Goal: Communication & Community: Answer question/provide support

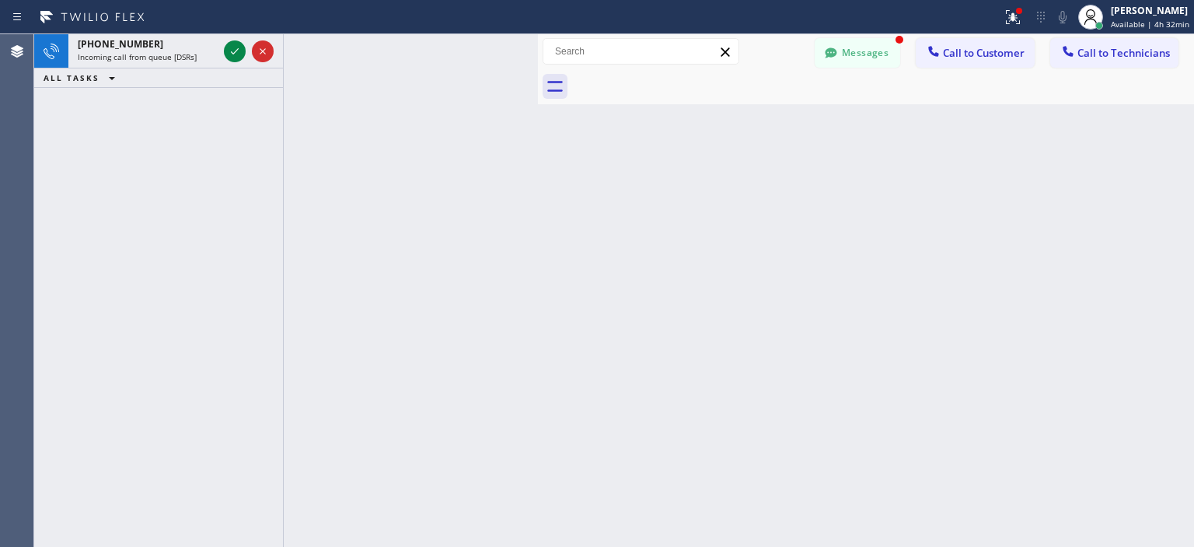
click at [1143, 30] on div "[PERSON_NAME] Available | 4h 32min" at bounding box center [1134, 17] width 121 height 34
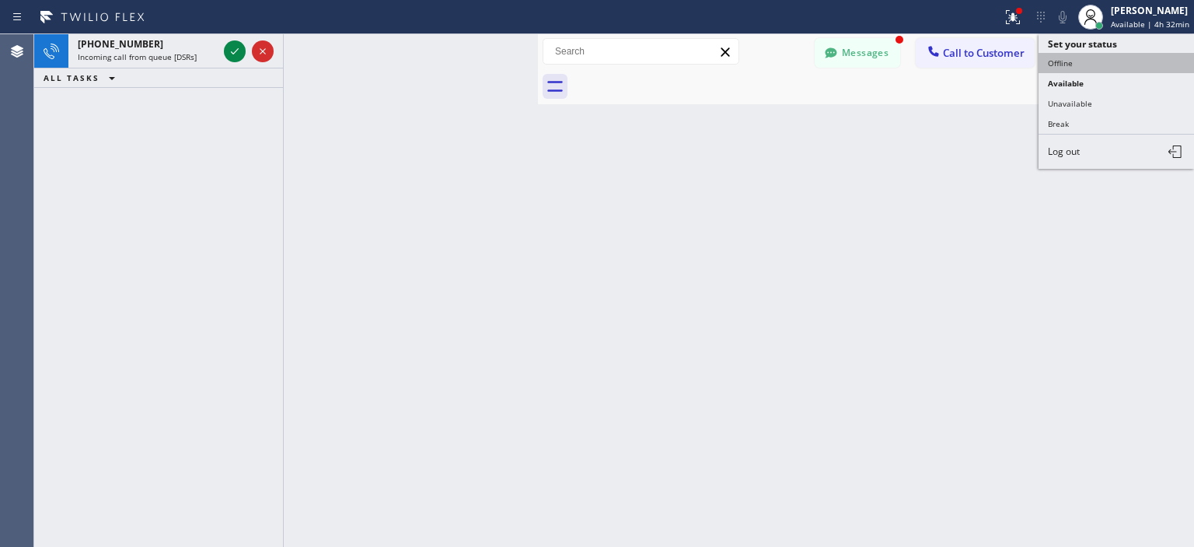
click at [1087, 55] on button "Offline" at bounding box center [1117, 63] width 156 height 20
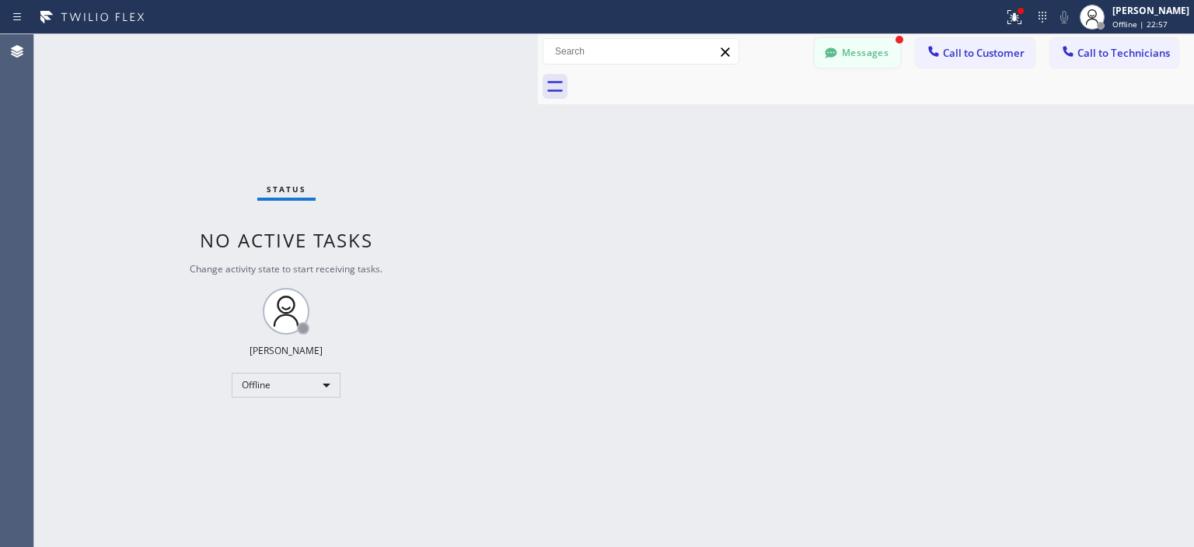
click at [847, 55] on button "Messages" at bounding box center [858, 53] width 86 height 30
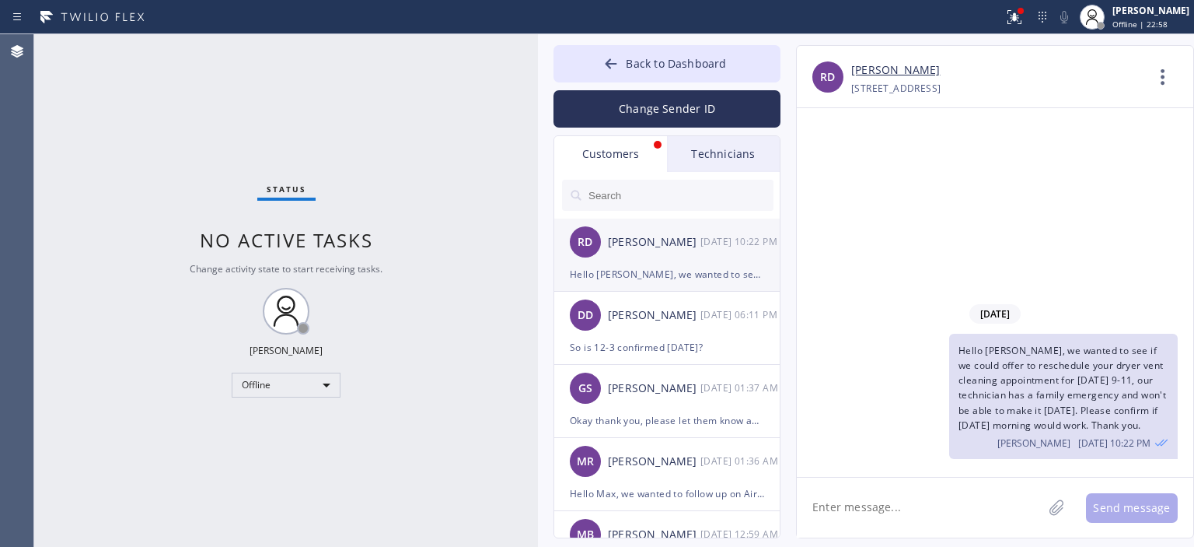
click at [658, 265] on div "Hello [PERSON_NAME], we wanted to see if we could offer to reschedule your drye…" at bounding box center [667, 274] width 194 height 18
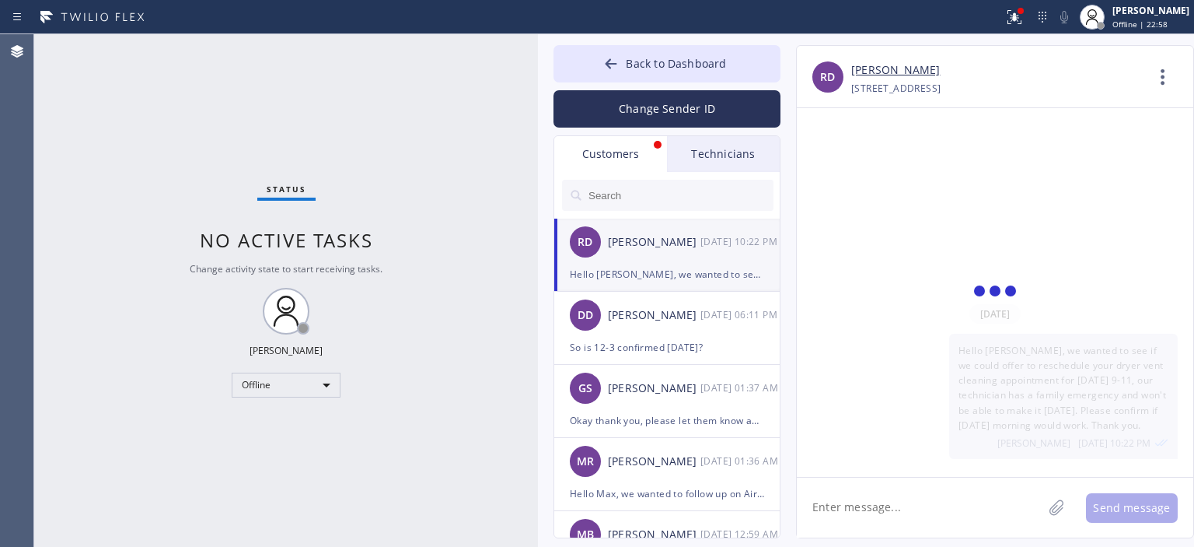
scroll to position [3, 0]
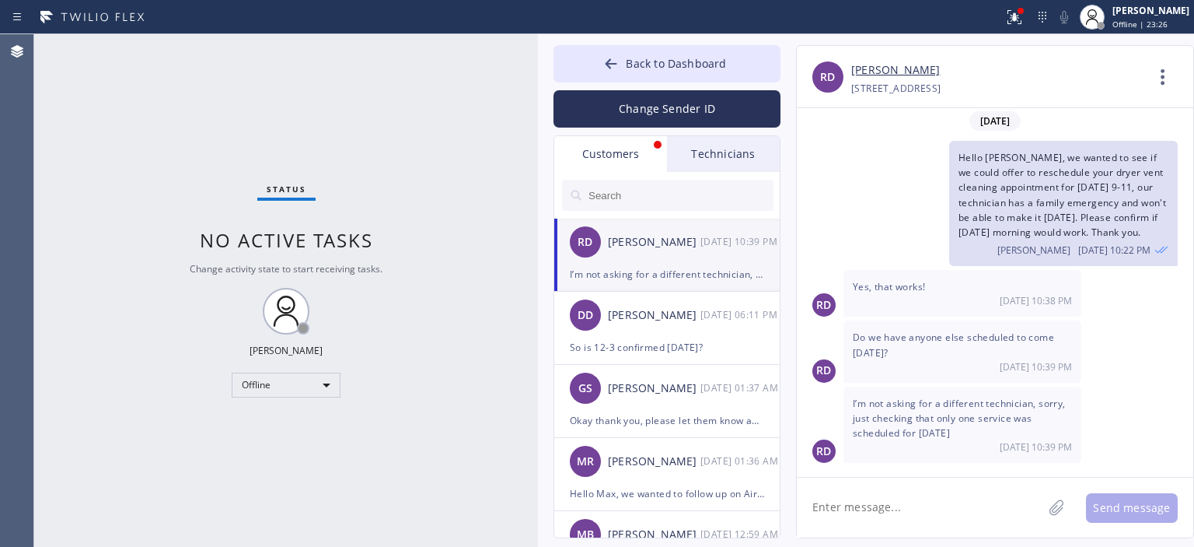
click at [893, 503] on textarea at bounding box center [920, 507] width 246 height 60
click at [871, 61] on link "[PERSON_NAME]" at bounding box center [895, 70] width 89 height 18
click at [1066, 509] on textarea "Yeap, you have other services schedule fro [DATE]" at bounding box center [934, 507] width 274 height 60
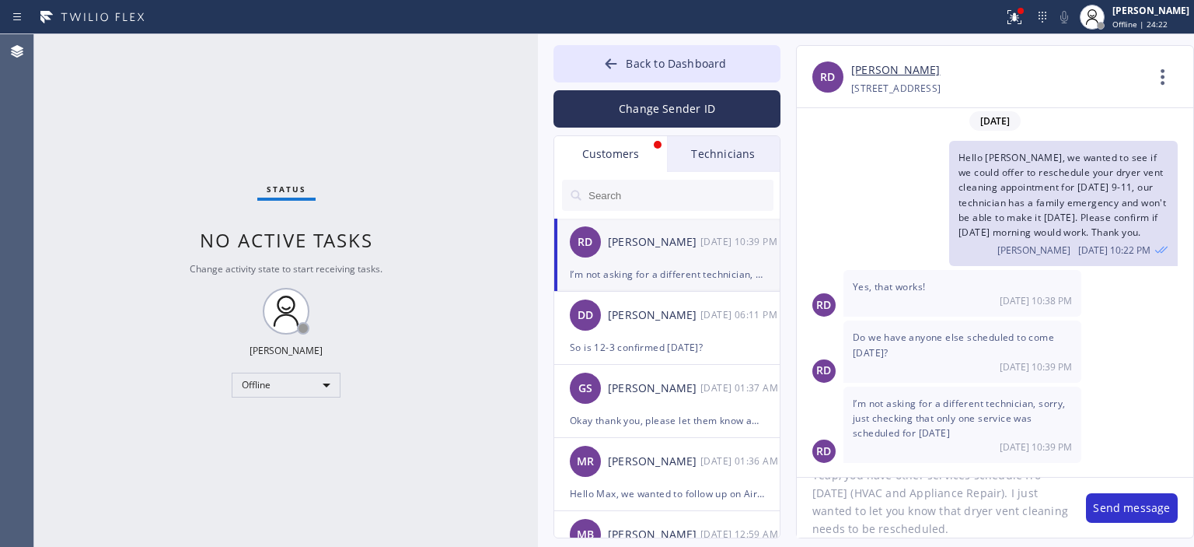
scroll to position [31, 0]
click at [918, 502] on textarea "Yeap, you have other services schedule fro [DATE] (HVAC and Appliance Repair). …" at bounding box center [934, 507] width 274 height 60
type textarea "Yeap, you have other services schedule fro [DATE] (HVAC and Appliance Repair). …"
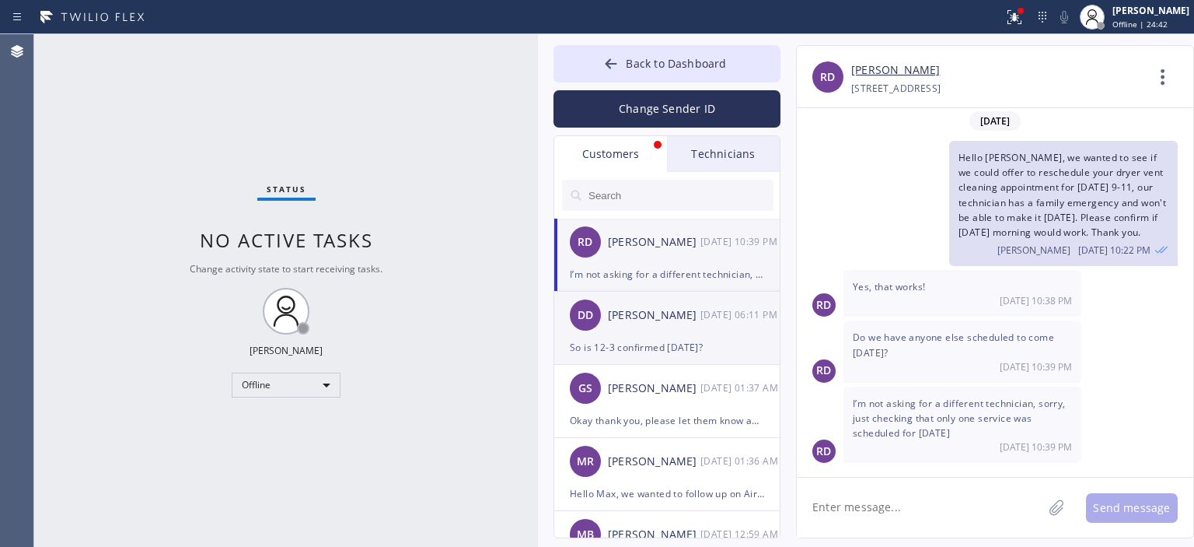
scroll to position [0, 0]
paste textarea "Yeap, you have other services schedule for [DATE] (HVAC and Appliance Repair). …"
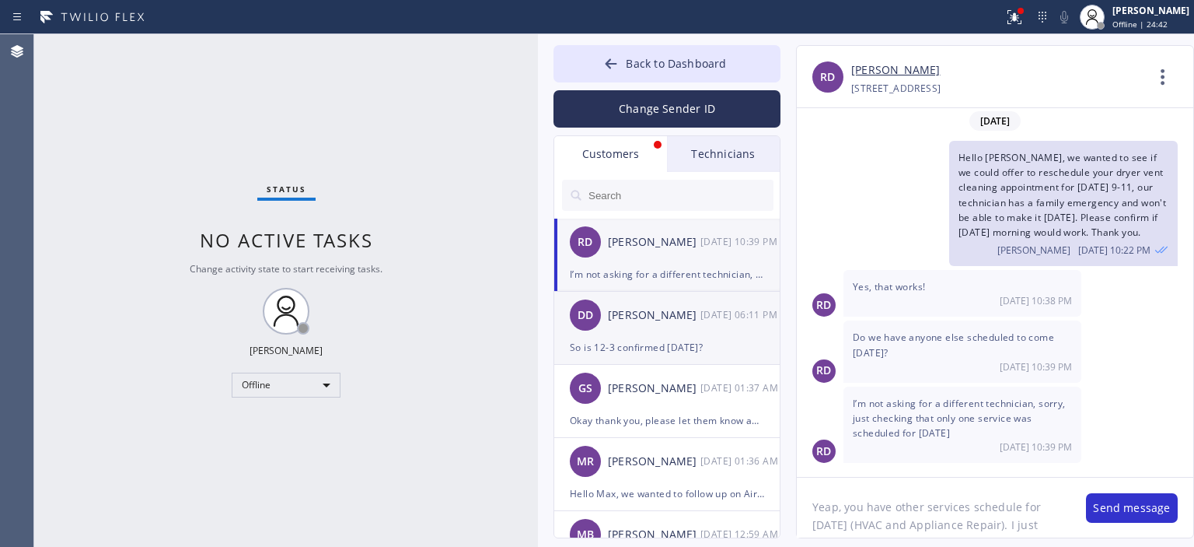
scroll to position [31, 0]
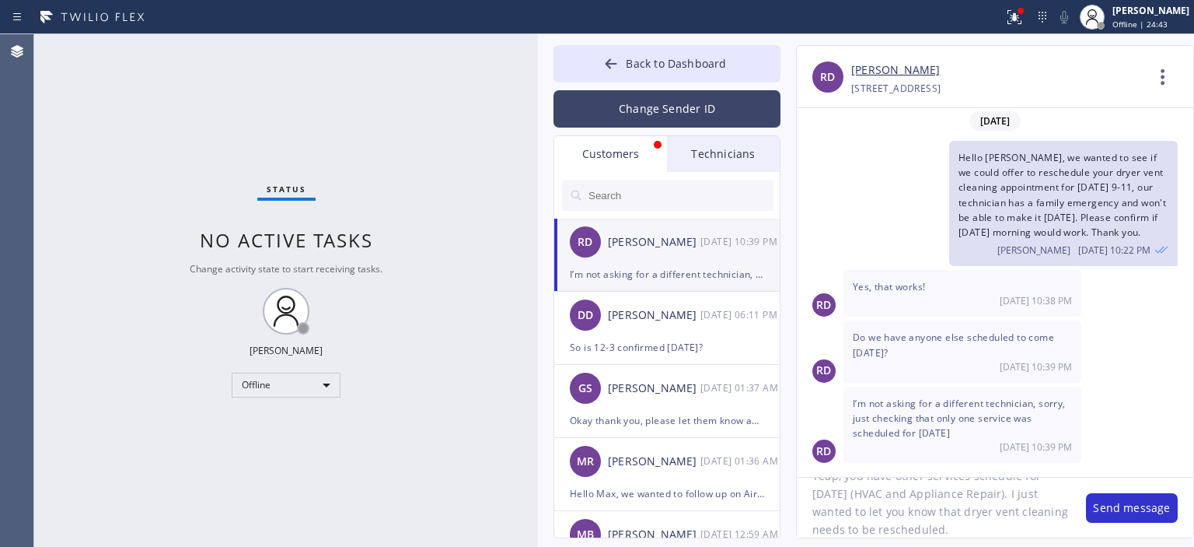
type textarea "Yeap, you have other services schedule for [DATE] (HVAC and Appliance Repair). …"
click at [654, 109] on button "Change Sender ID" at bounding box center [667, 108] width 227 height 37
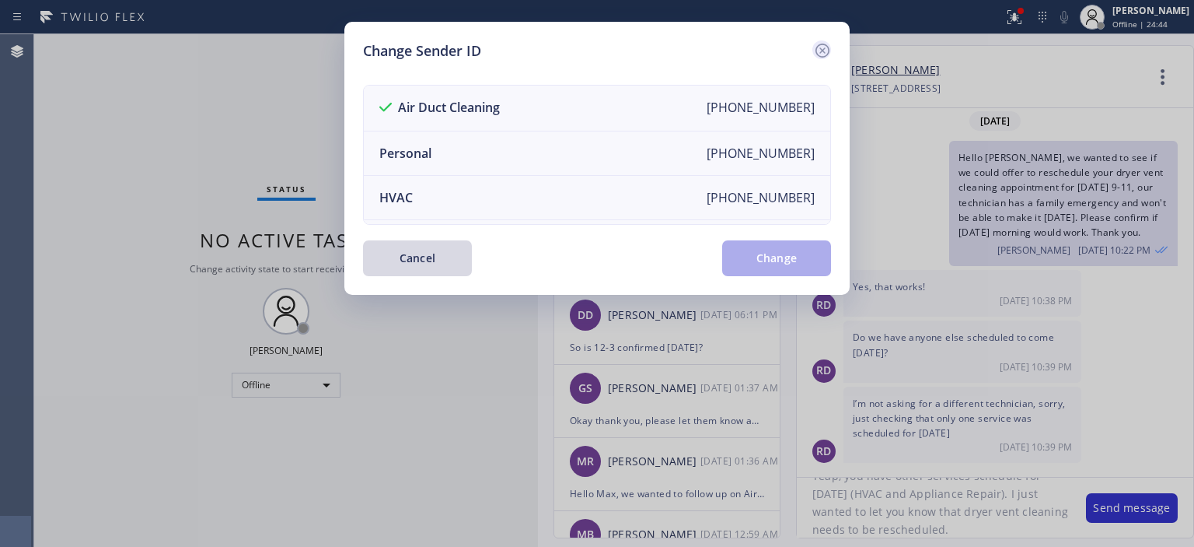
click at [819, 46] on icon at bounding box center [822, 50] width 19 height 19
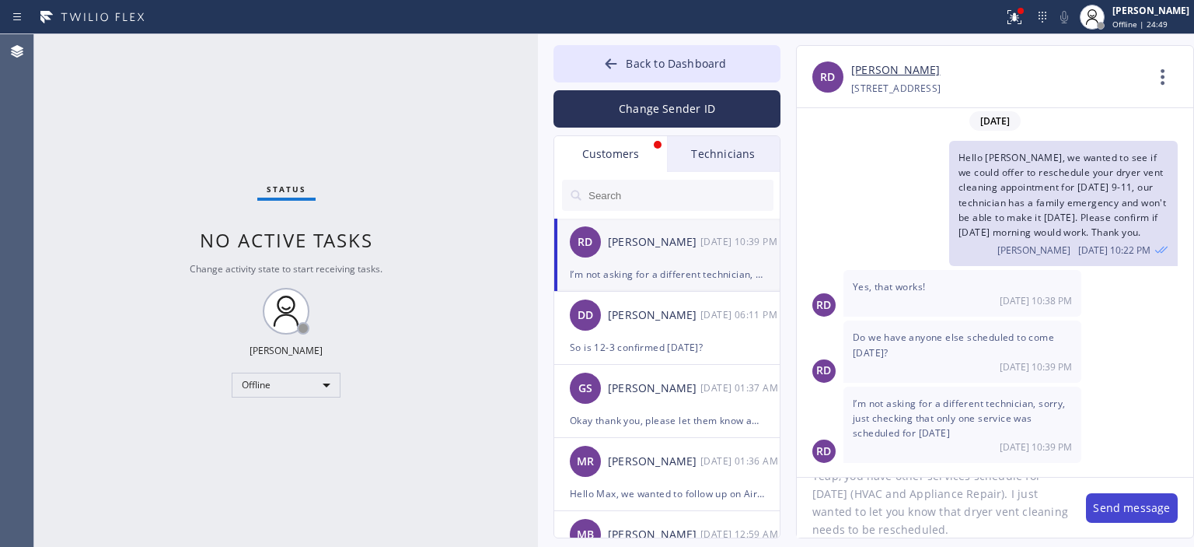
click at [1131, 513] on button "Send message" at bounding box center [1132, 508] width 92 height 30
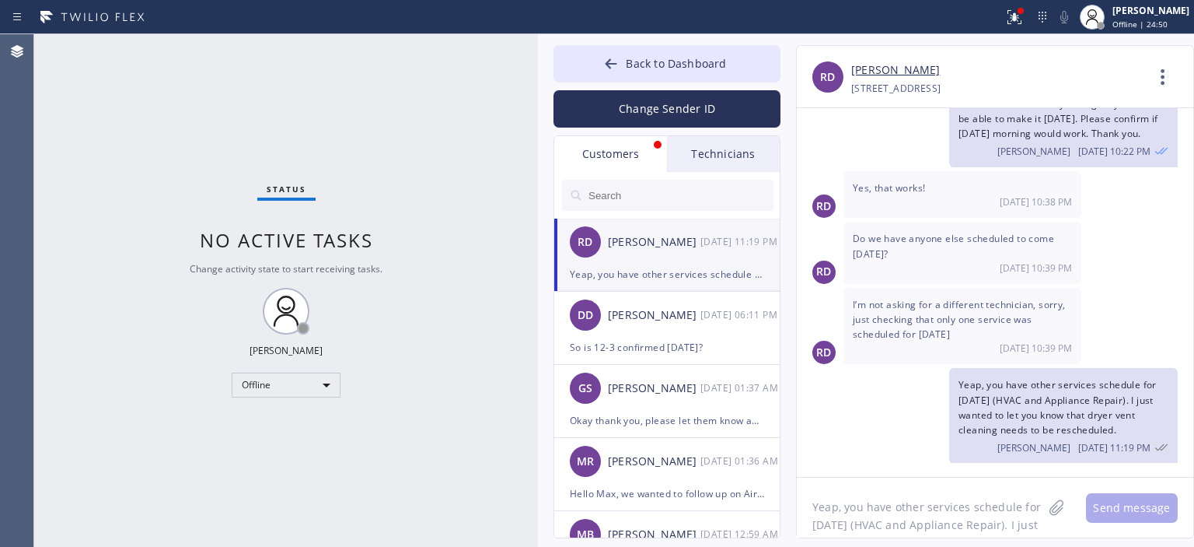
click at [960, 513] on textarea "Yeap, you have other services schedule for [DATE] (HVAC and Appliance Repair). …" at bounding box center [920, 507] width 246 height 60
type textarea "Okay we'll see you [DATE] 9-11am. Thank you."
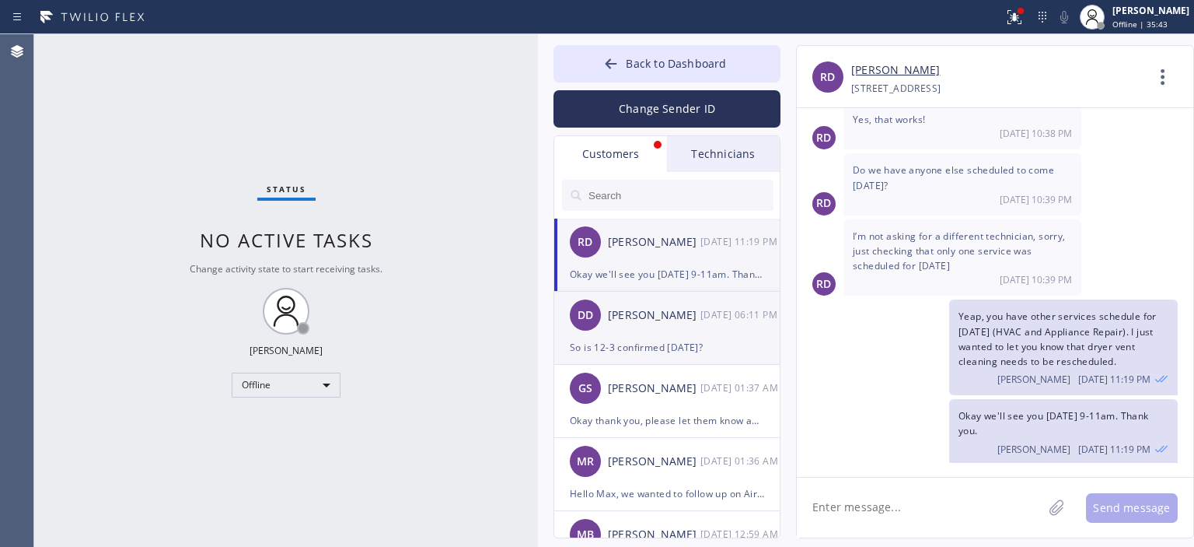
click at [656, 307] on div "[PERSON_NAME]" at bounding box center [654, 315] width 93 height 18
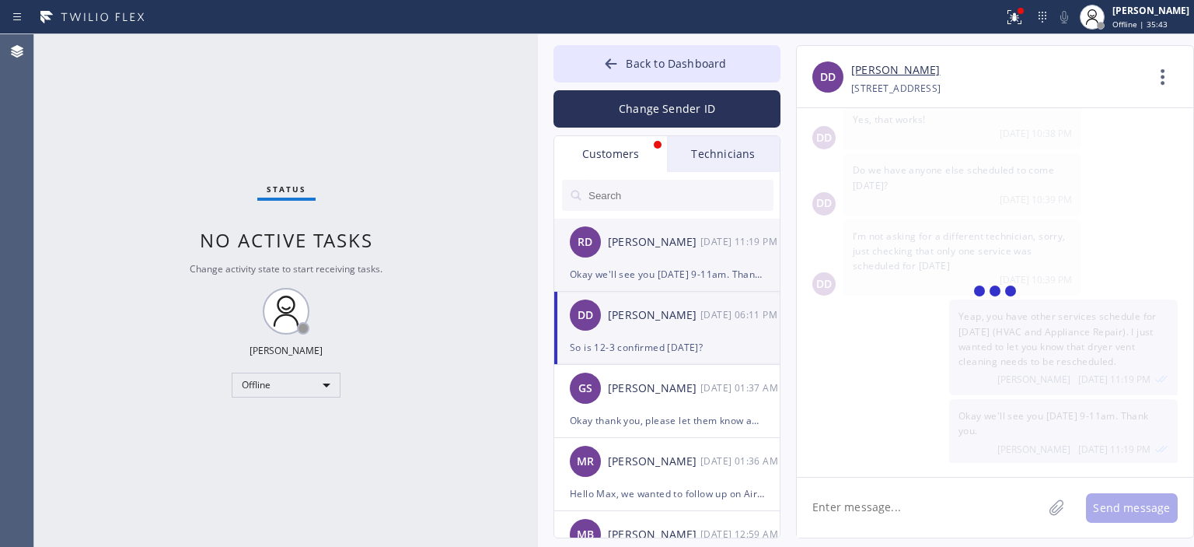
scroll to position [0, 0]
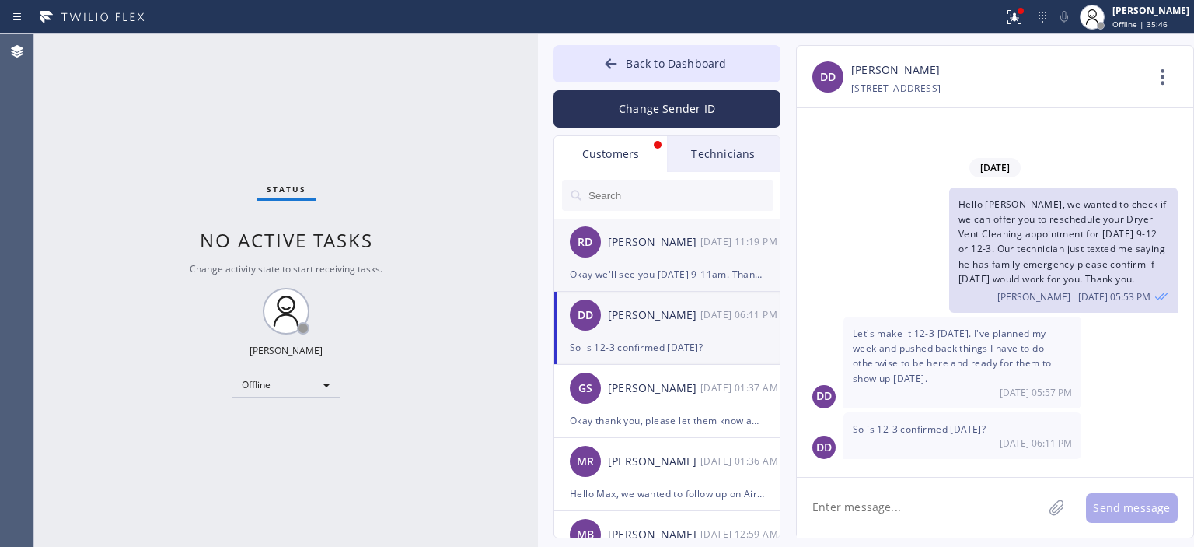
click at [669, 261] on div "RD [PERSON_NAME] [DATE] 11:19 PM" at bounding box center [667, 241] width 227 height 47
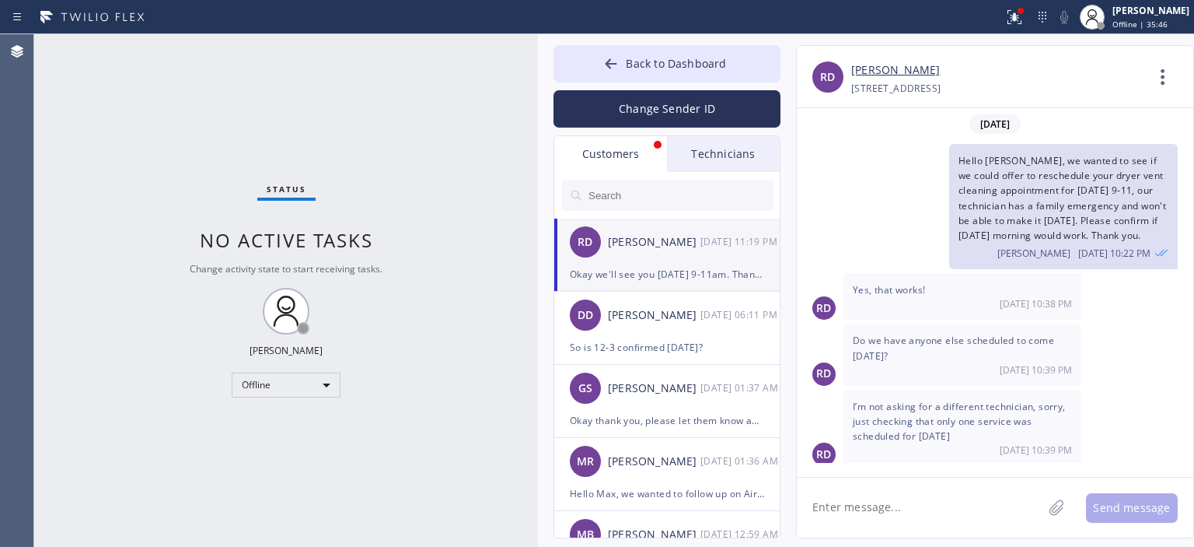
scroll to position [170, 0]
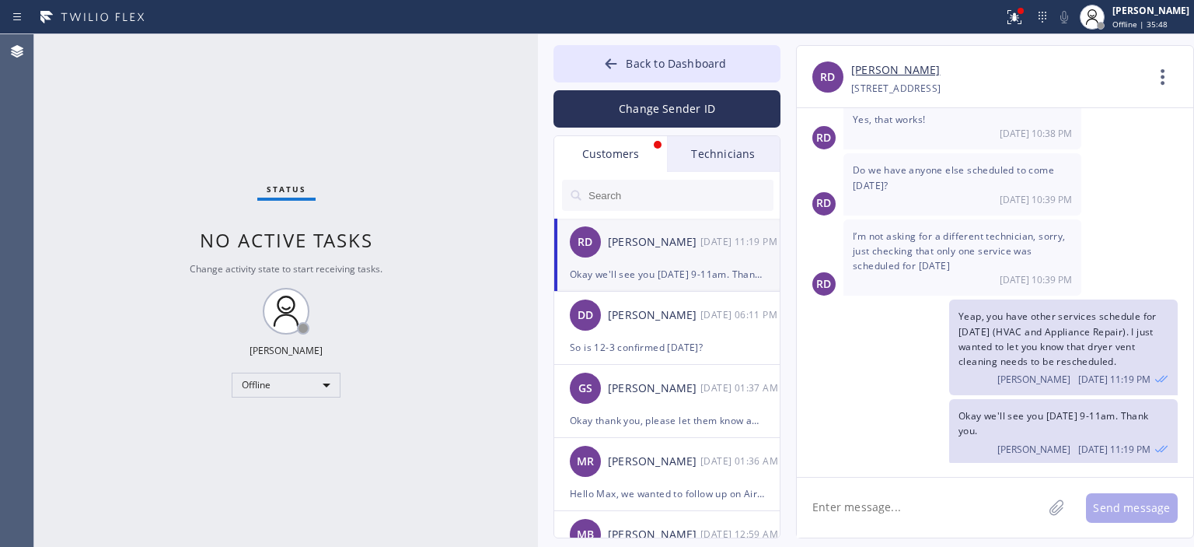
click at [641, 192] on input "text" at bounding box center [680, 195] width 187 height 31
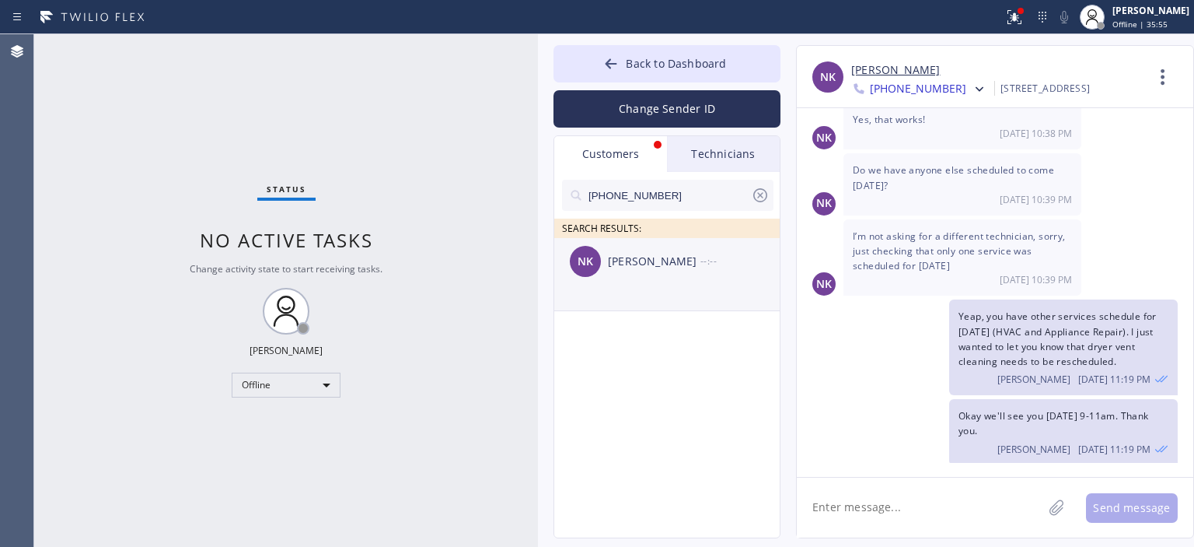
click at [647, 245] on div "[PERSON_NAME] --:--" at bounding box center [667, 261] width 227 height 47
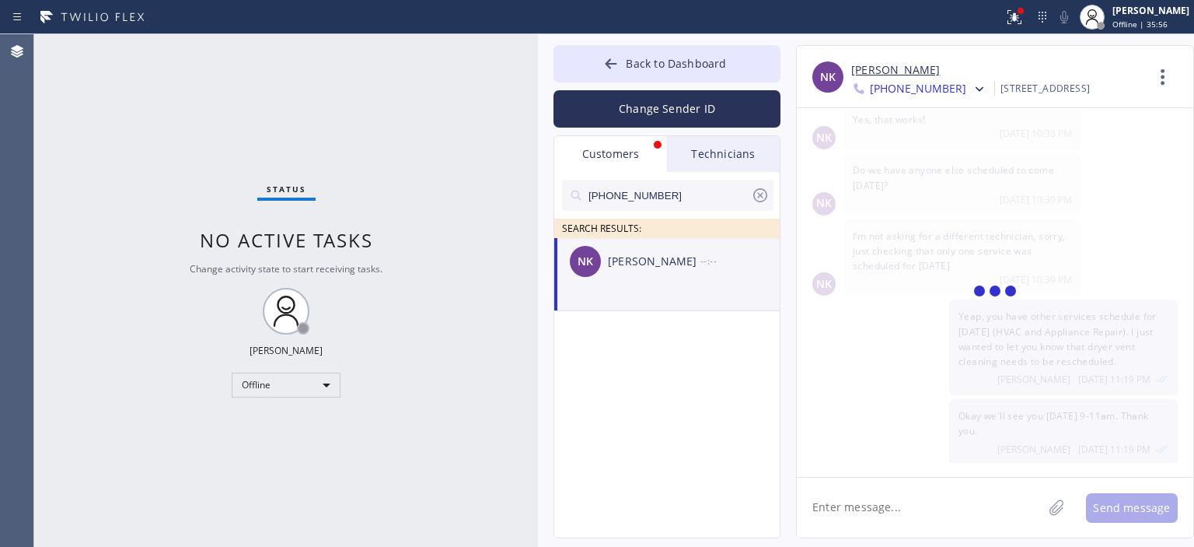
scroll to position [0, 0]
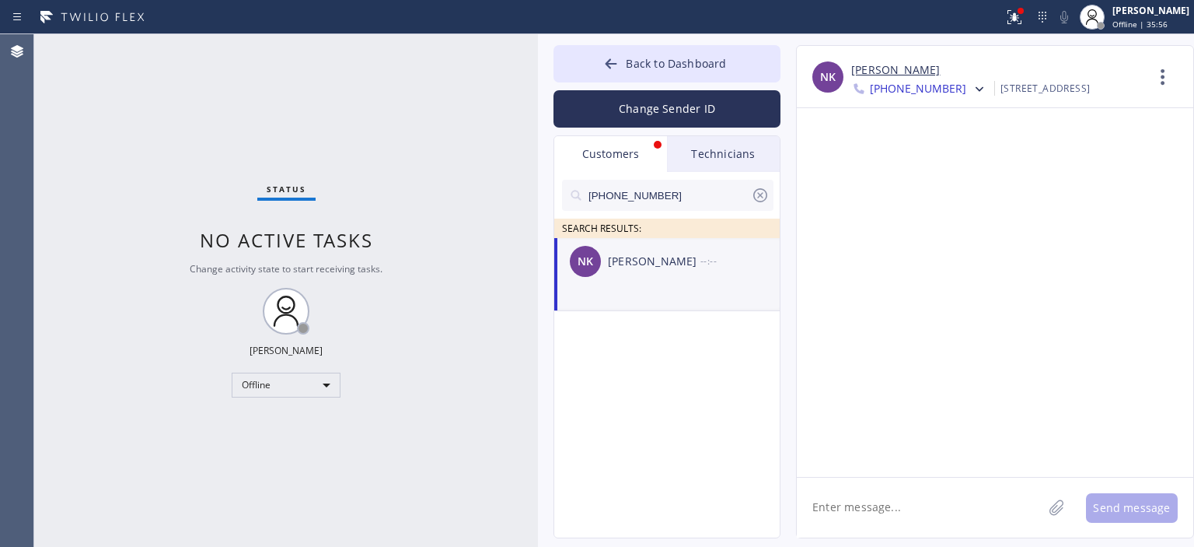
click at [880, 512] on textarea at bounding box center [920, 507] width 246 height 60
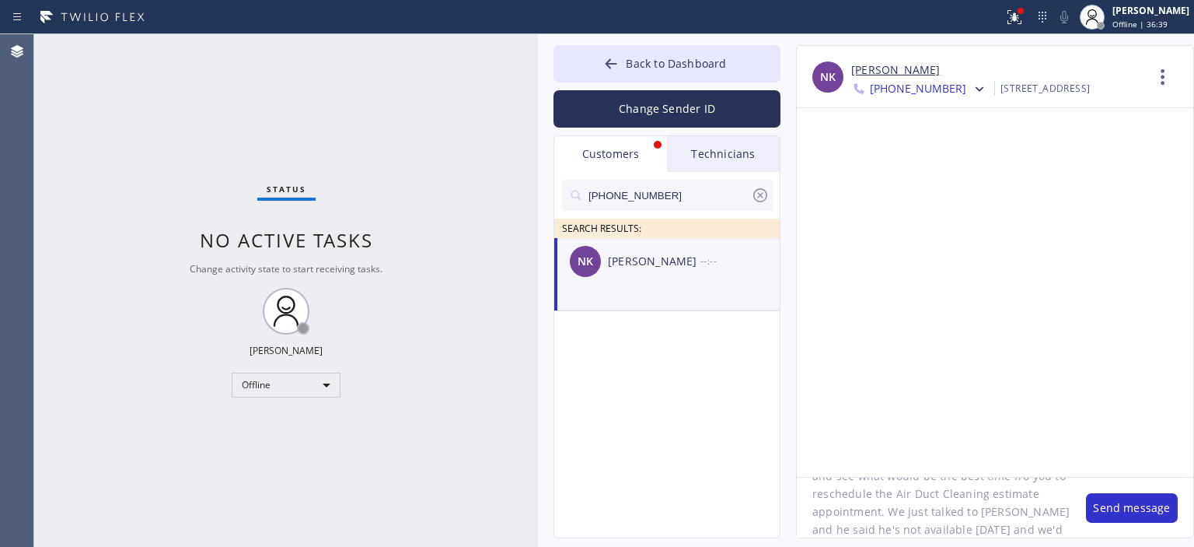
scroll to position [66, 0]
click at [971, 503] on textarea "Hello [PERSON_NAME], we wanted to reach out and see what would be the best time…" at bounding box center [934, 507] width 274 height 60
click at [883, 502] on textarea "Hello [PERSON_NAME], we wanted to reach out and see what would be the best time…" at bounding box center [934, 507] width 274 height 60
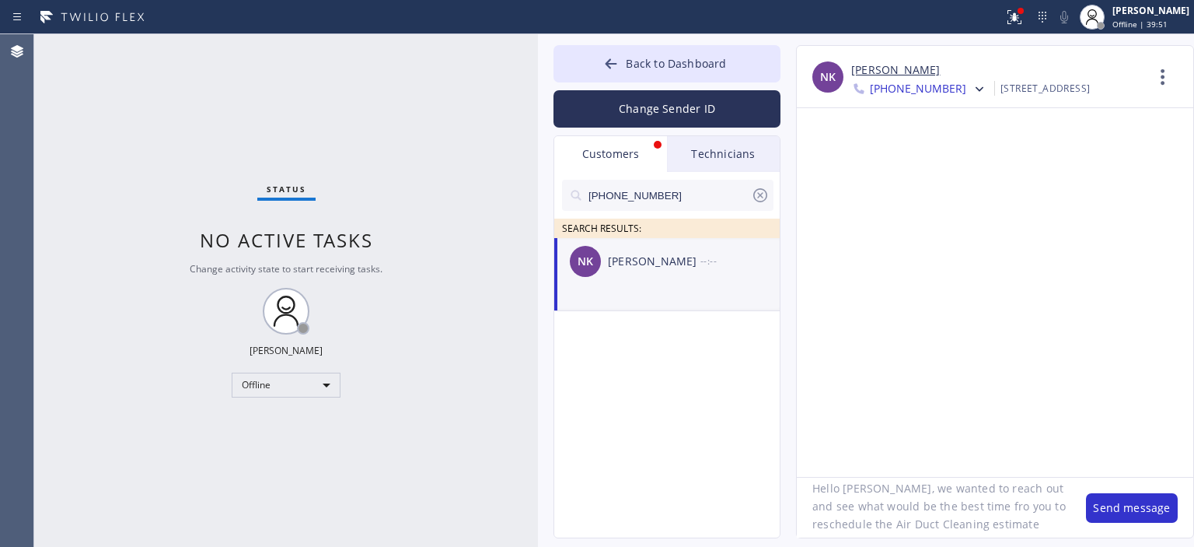
scroll to position [19, 0]
click at [924, 504] on textarea "Hello [PERSON_NAME], we wanted to reach out and see what would be the best time…" at bounding box center [934, 507] width 274 height 60
click at [976, 486] on textarea "Hello [PERSON_NAME], we wanted to reach out and see what would be the best time…" at bounding box center [934, 507] width 274 height 60
click at [990, 495] on textarea "Hello [PERSON_NAME], we wanted to reach out and see what would be the best time…" at bounding box center [934, 507] width 274 height 60
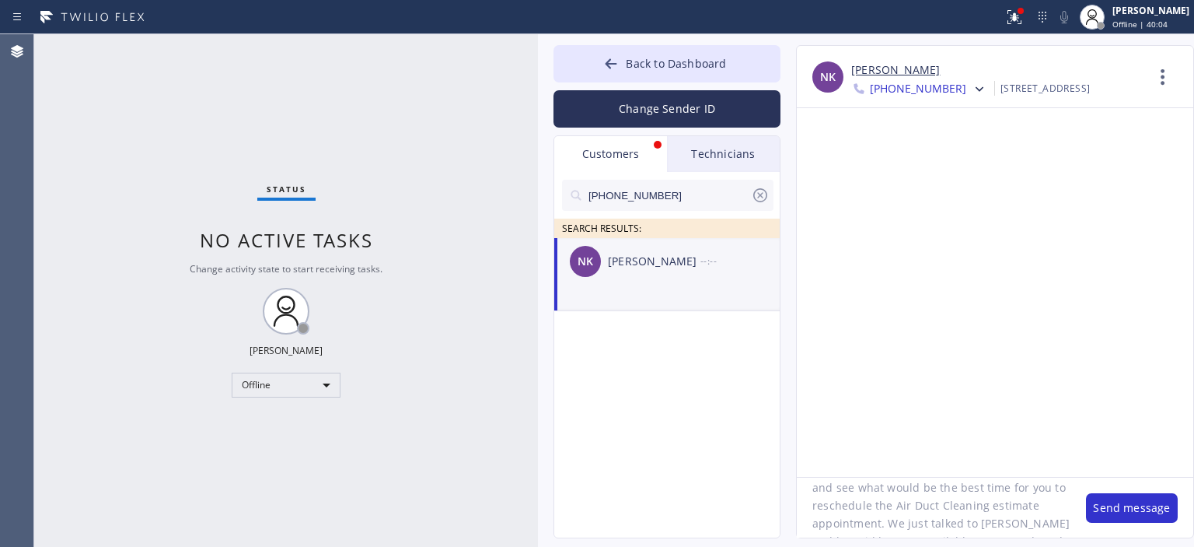
click at [990, 495] on textarea "Hello [PERSON_NAME], we wanted to reach out and see what would be the best time…" at bounding box center [934, 507] width 274 height 60
type textarea "Hello [PERSON_NAME], we wanted to reach out and see what would be the best time…"
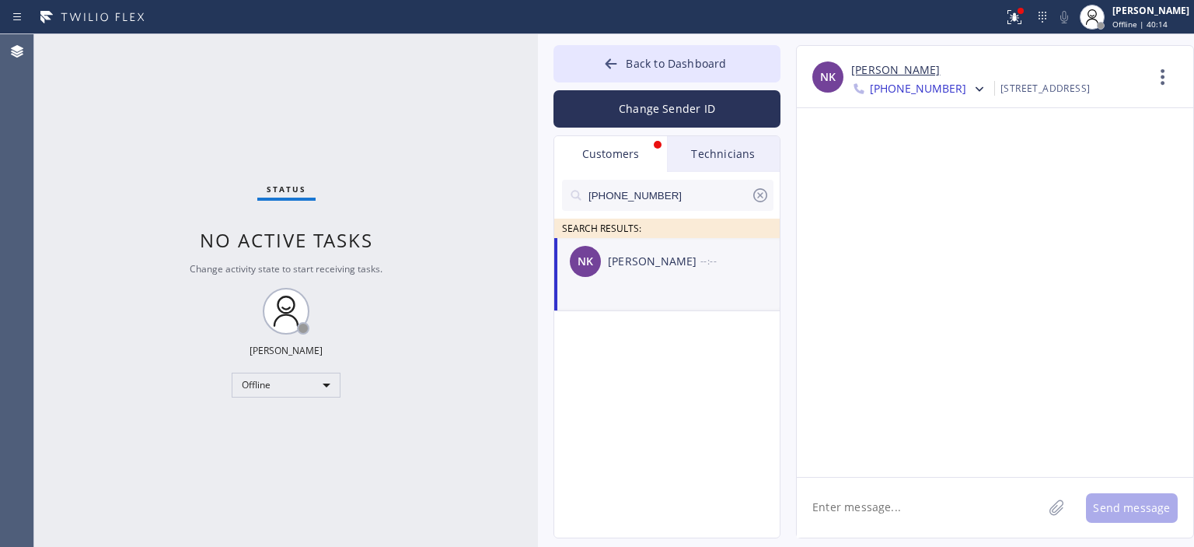
scroll to position [0, 0]
paste textarea "Hello [PERSON_NAME], we wanted to reach out and see what would be the best time…"
type textarea "Hello [PERSON_NAME], we wanted to reach out and see what would be the best time…"
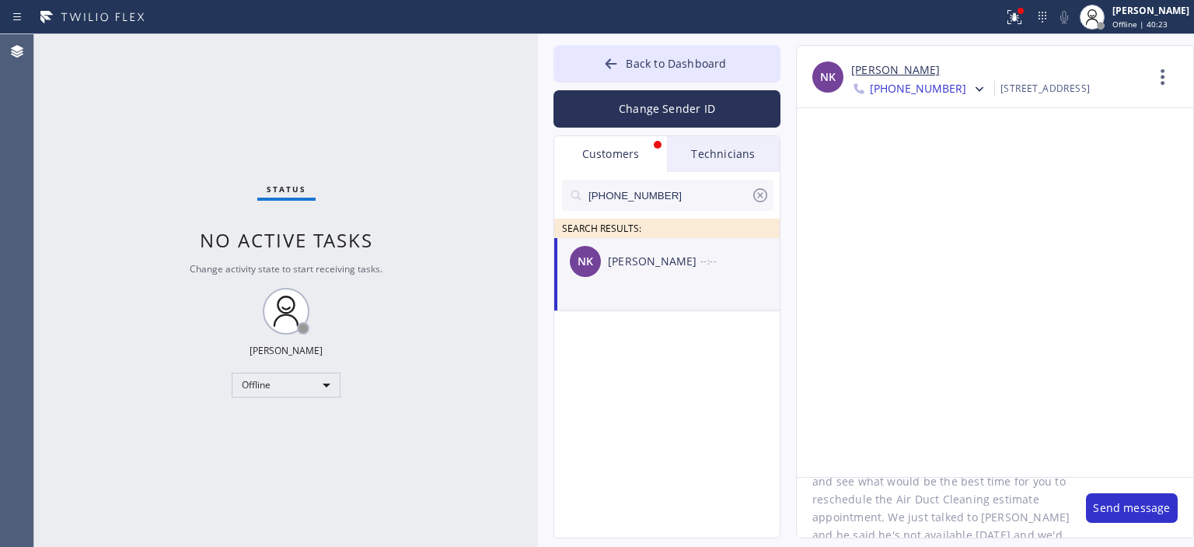
scroll to position [44, 0]
click at [691, 107] on button "Change Sender ID" at bounding box center [667, 108] width 227 height 37
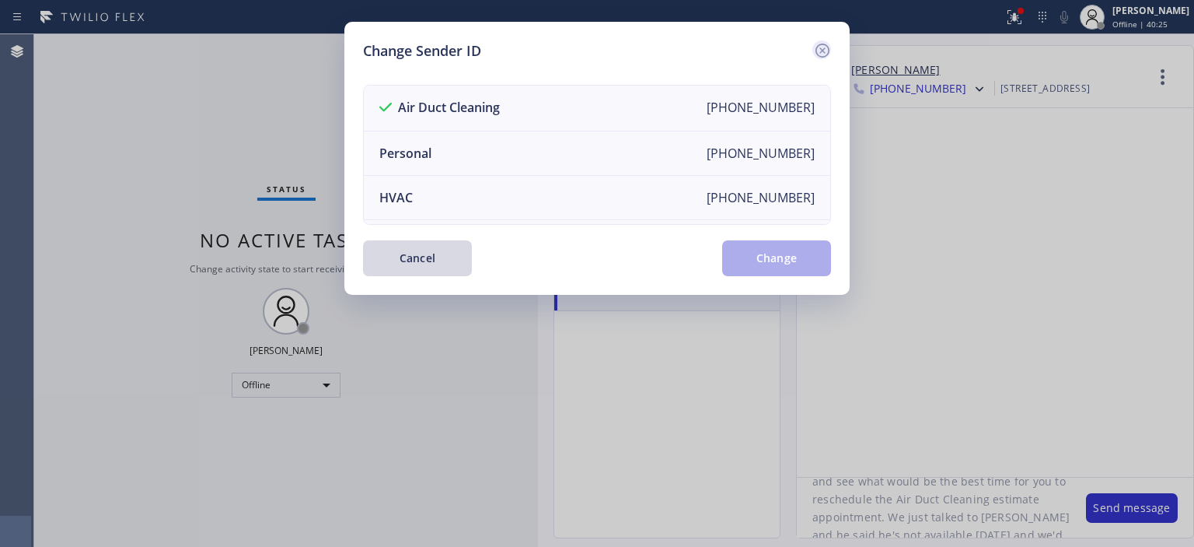
click at [819, 43] on icon at bounding box center [822, 50] width 19 height 19
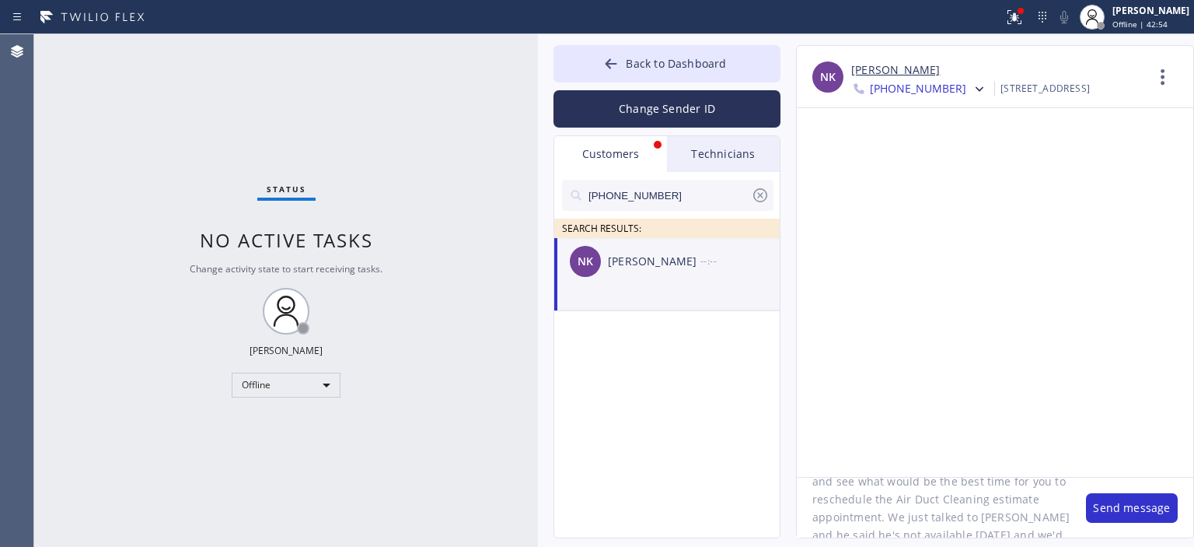
click at [995, 507] on textarea "Hello [PERSON_NAME], we wanted to reach out and see what would be the best time…" at bounding box center [934, 507] width 274 height 60
click at [981, 496] on textarea "Hello [PERSON_NAME], we wanted to reach out and see what would be the best time…" at bounding box center [934, 507] width 274 height 60
click at [1106, 505] on button "Send message" at bounding box center [1132, 508] width 92 height 30
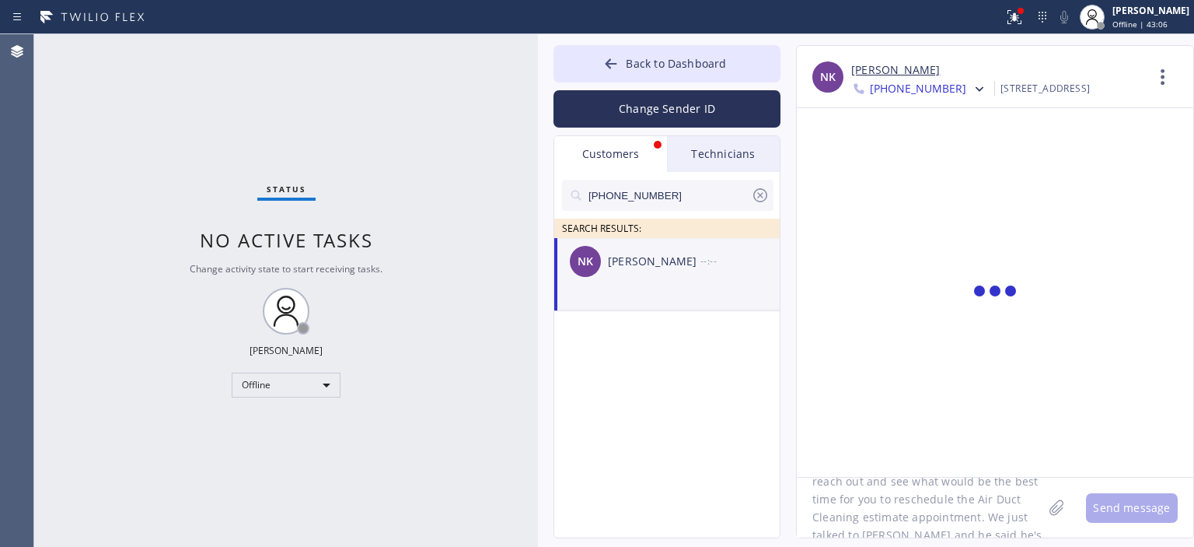
scroll to position [0, 0]
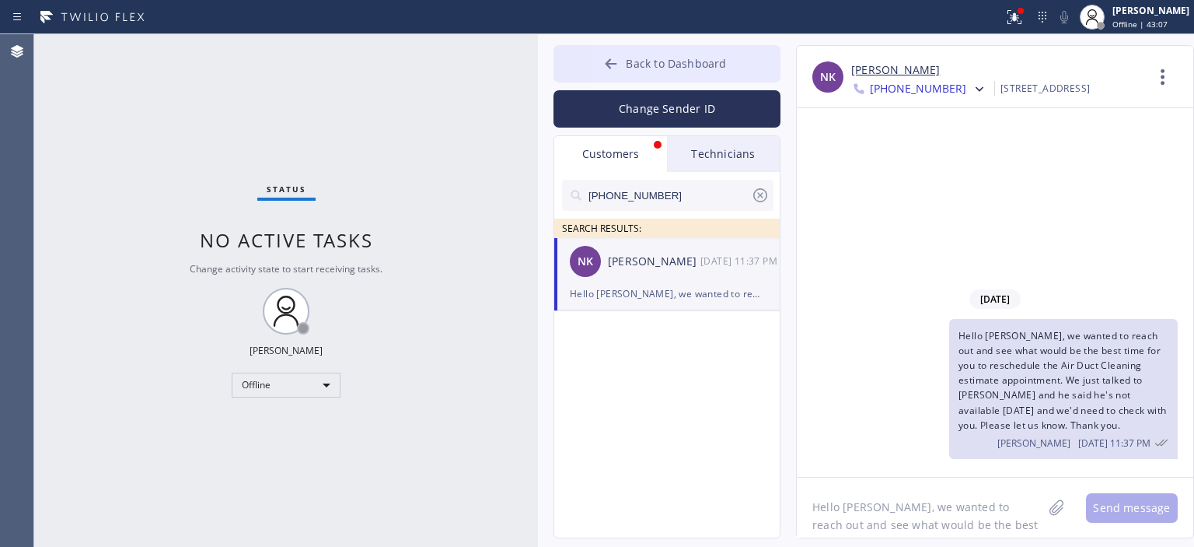
click at [595, 58] on button "Back to Dashboard" at bounding box center [667, 63] width 227 height 37
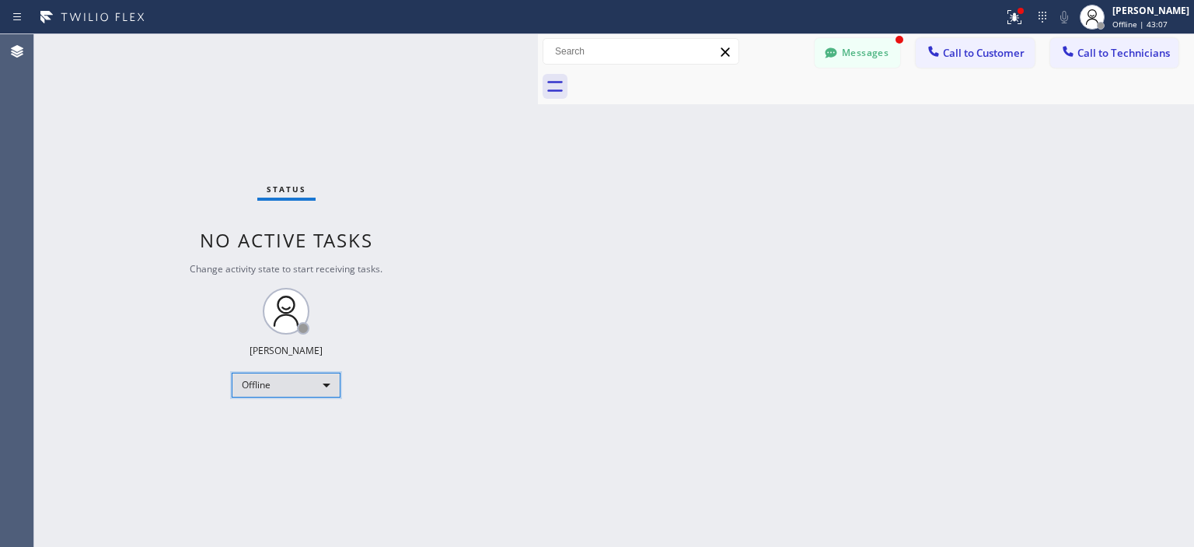
click at [294, 379] on div "Offline" at bounding box center [286, 384] width 109 height 25
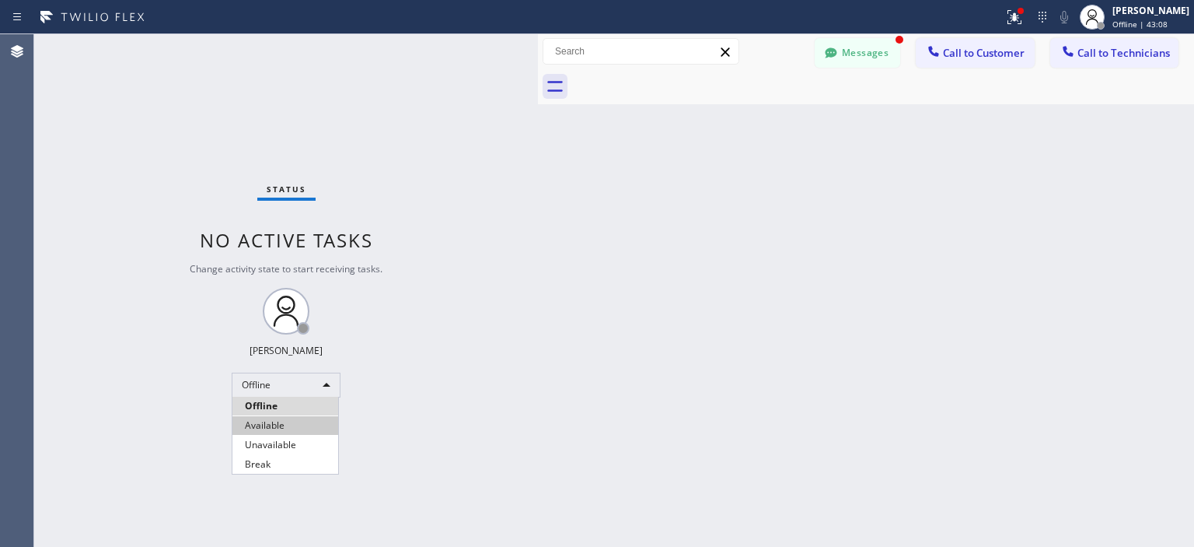
click at [285, 421] on li "Available" at bounding box center [285, 425] width 106 height 19
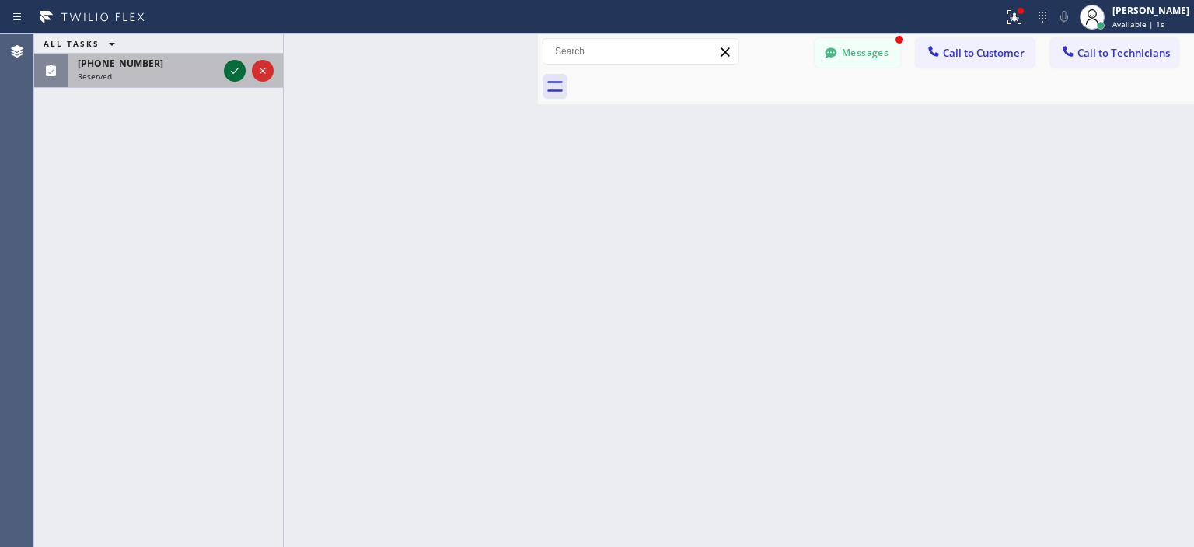
click at [224, 74] on div at bounding box center [235, 70] width 22 height 19
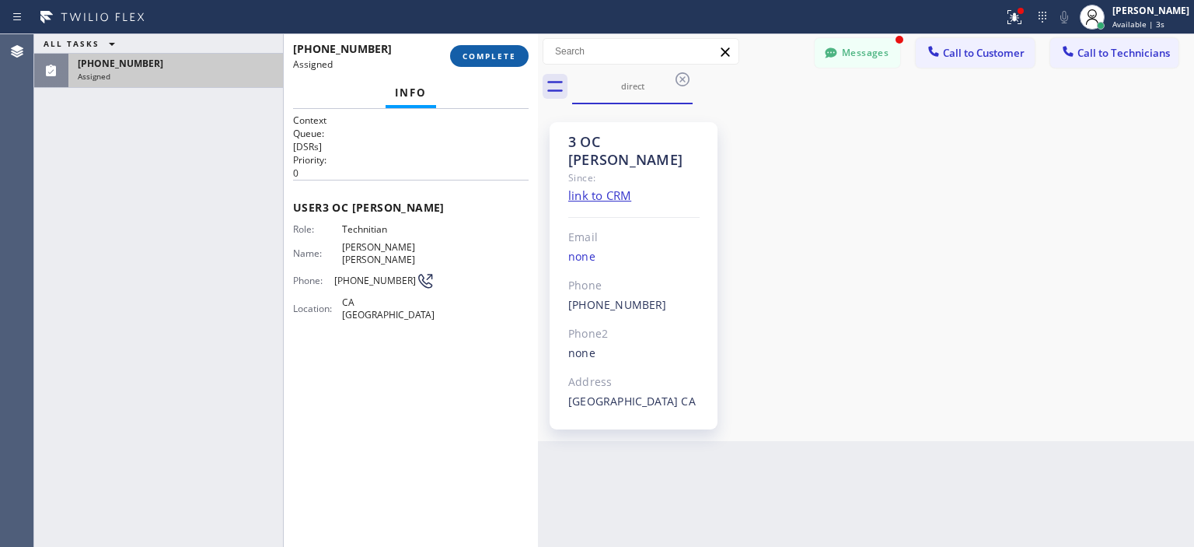
click at [488, 55] on span "COMPLETE" at bounding box center [490, 56] width 54 height 11
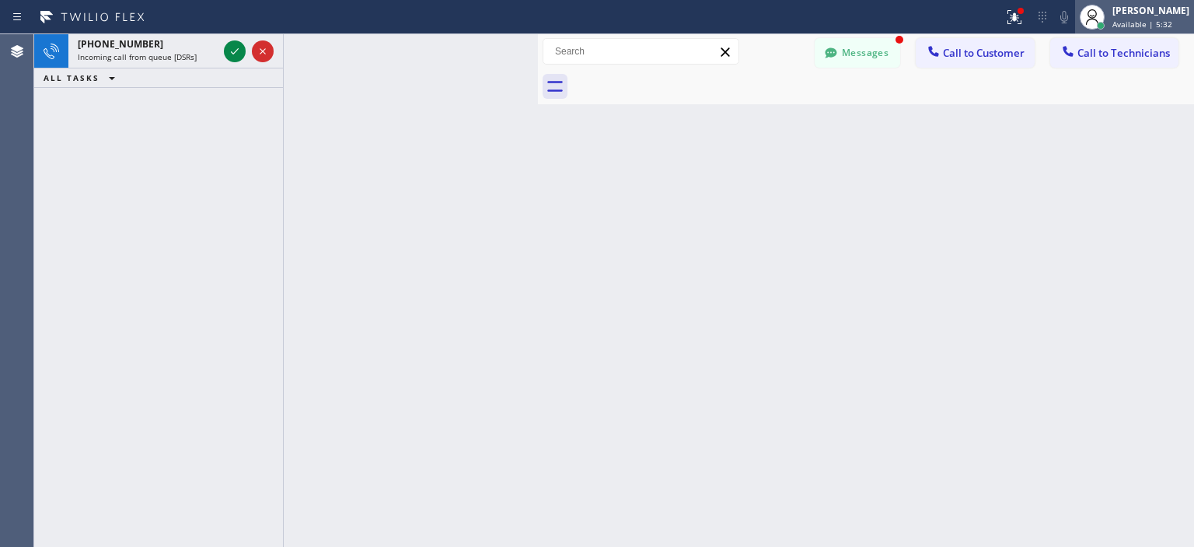
click at [1141, 26] on span "Available | 5:32" at bounding box center [1143, 24] width 60 height 11
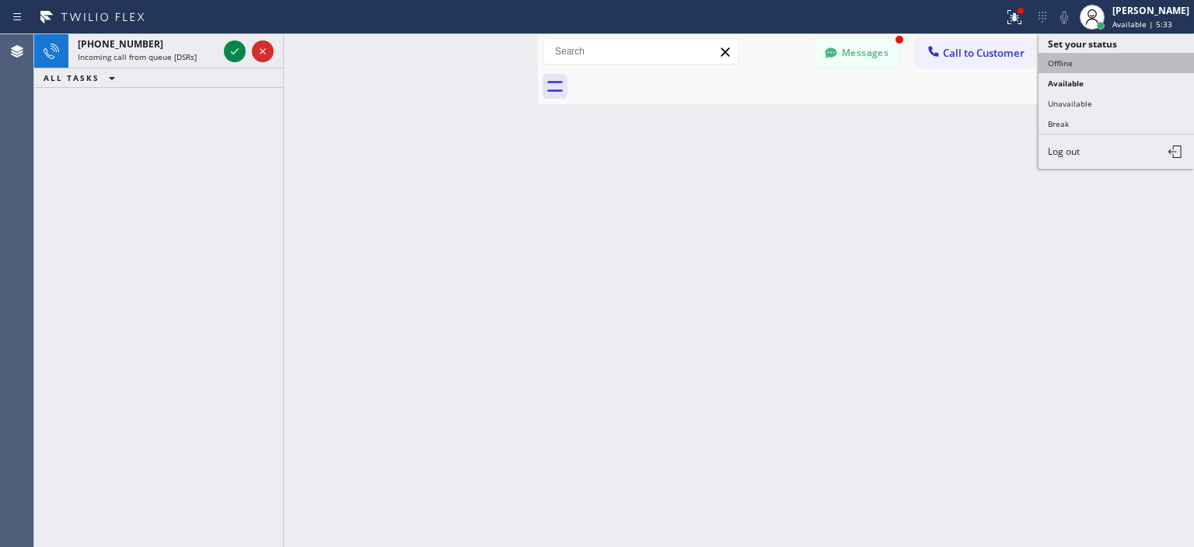
click at [1075, 62] on button "Offline" at bounding box center [1117, 63] width 156 height 20
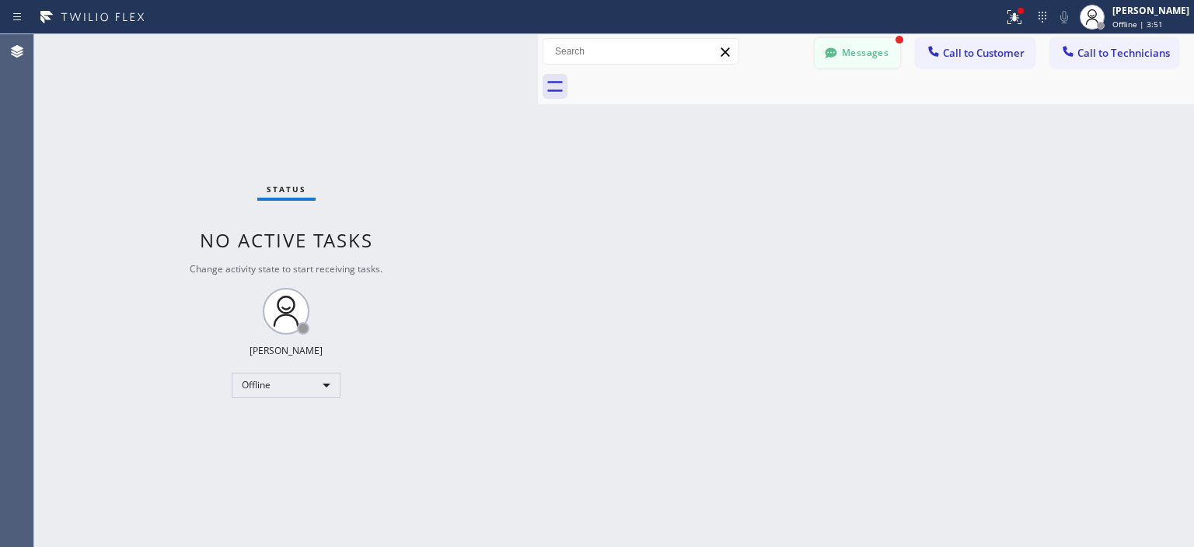
click at [849, 50] on button "Messages" at bounding box center [858, 53] width 86 height 30
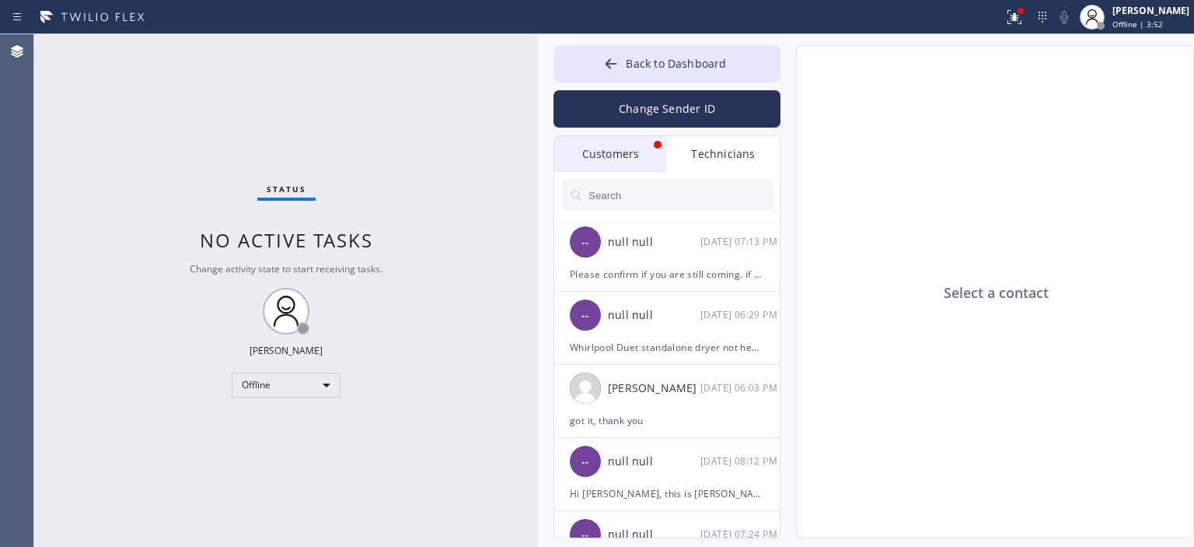
click at [645, 151] on div "Customers" at bounding box center [610, 154] width 113 height 36
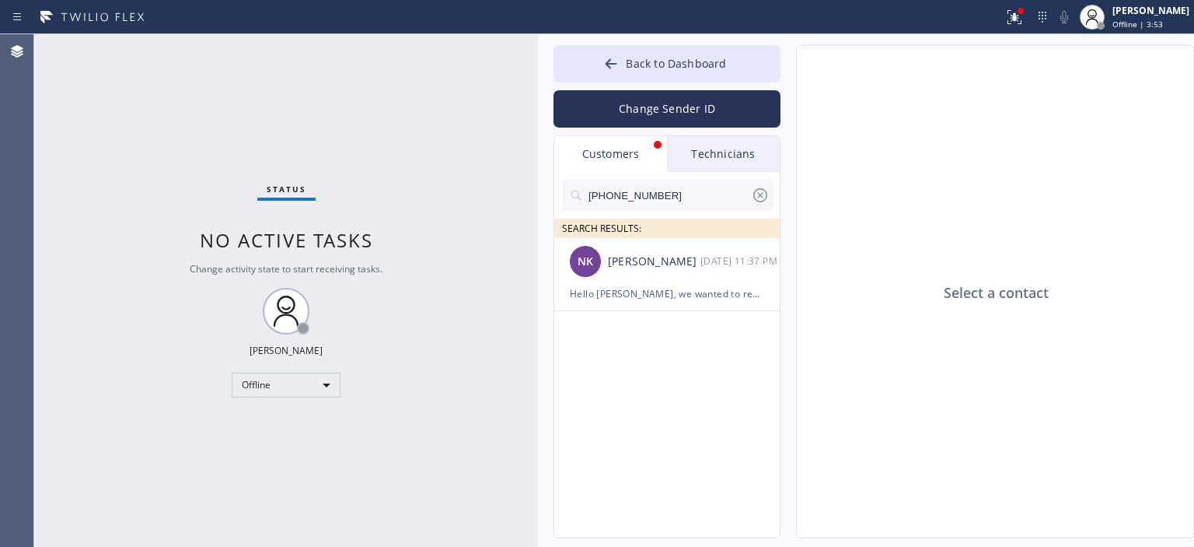
click at [766, 194] on icon at bounding box center [760, 195] width 14 height 14
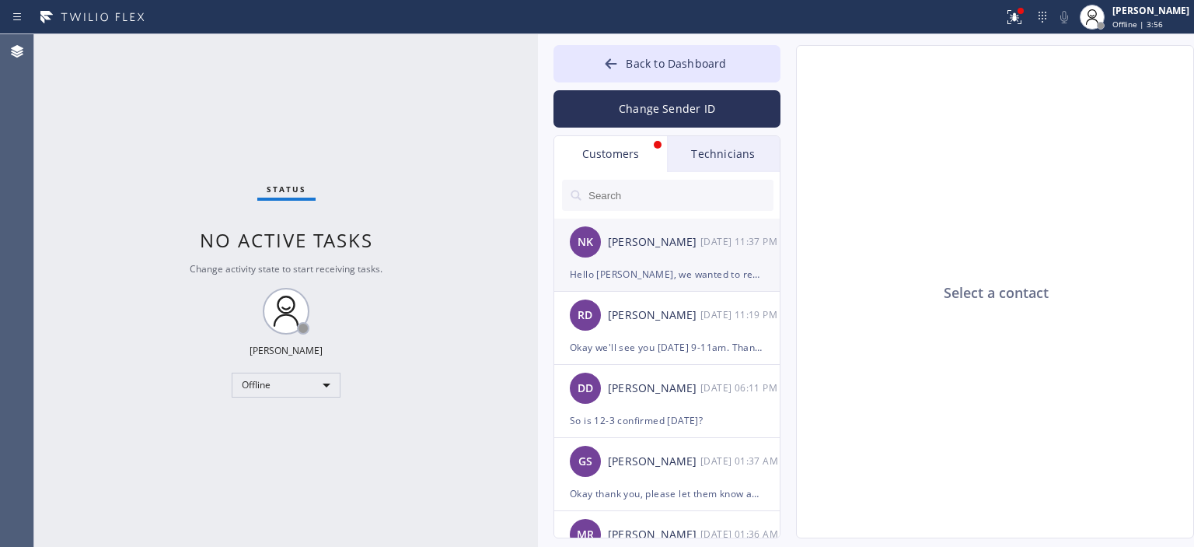
click at [697, 244] on div "[PERSON_NAME]" at bounding box center [654, 242] width 93 height 18
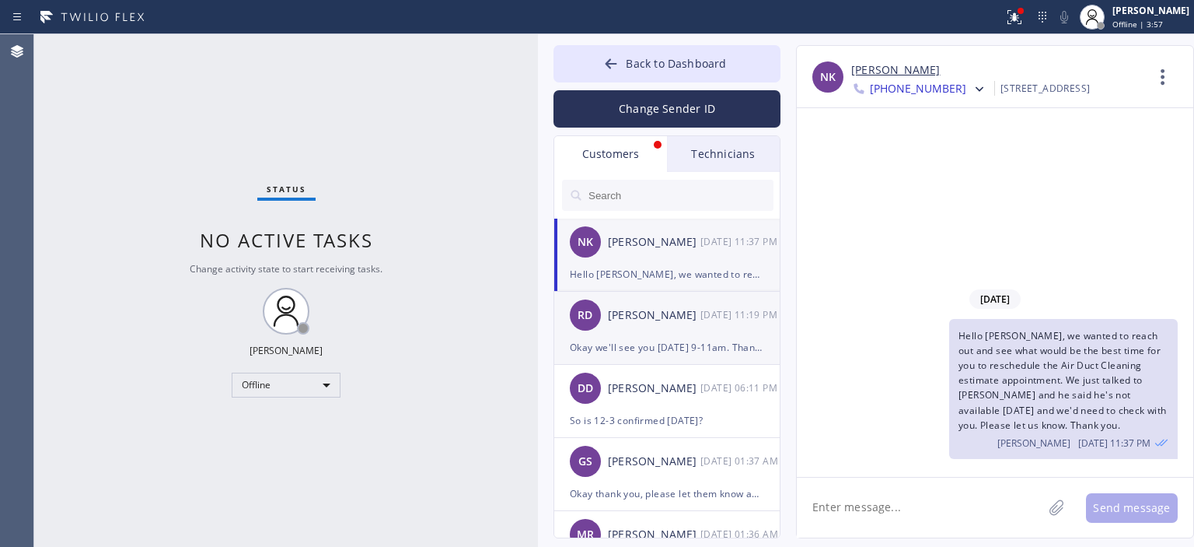
click at [711, 317] on div "[DATE] 11:19 PM" at bounding box center [741, 315] width 81 height 18
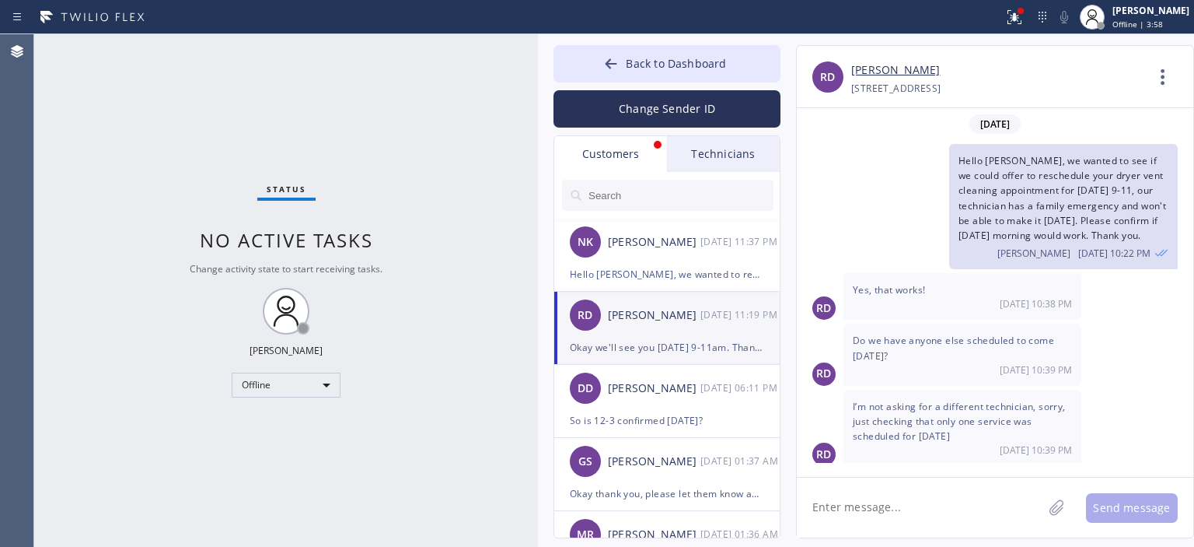
scroll to position [170, 0]
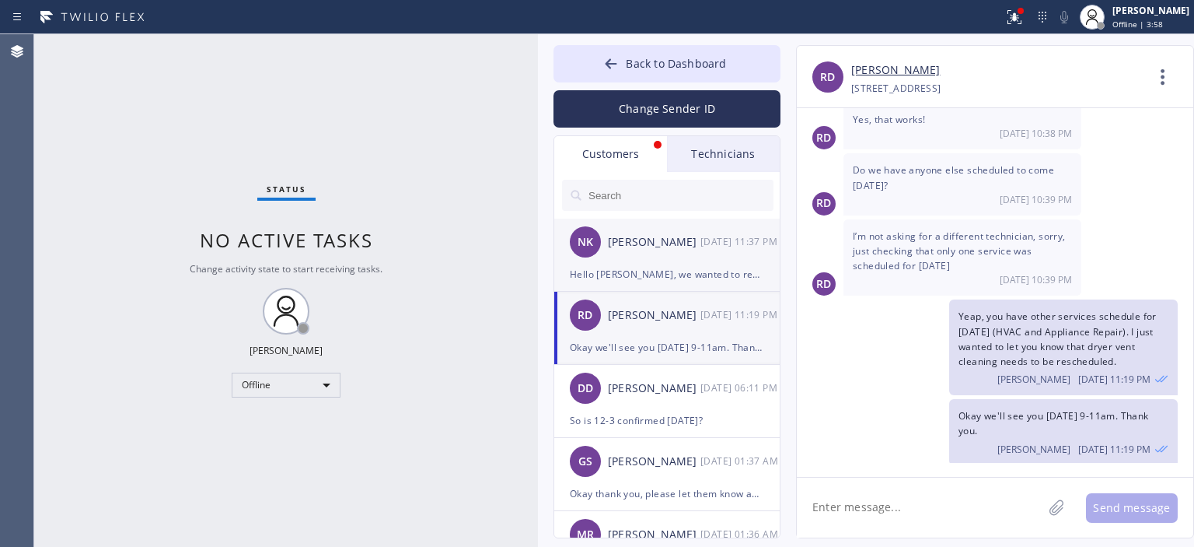
click at [686, 273] on div "Hello [PERSON_NAME], we wanted to reach out and see what would be the best time…" at bounding box center [667, 274] width 194 height 18
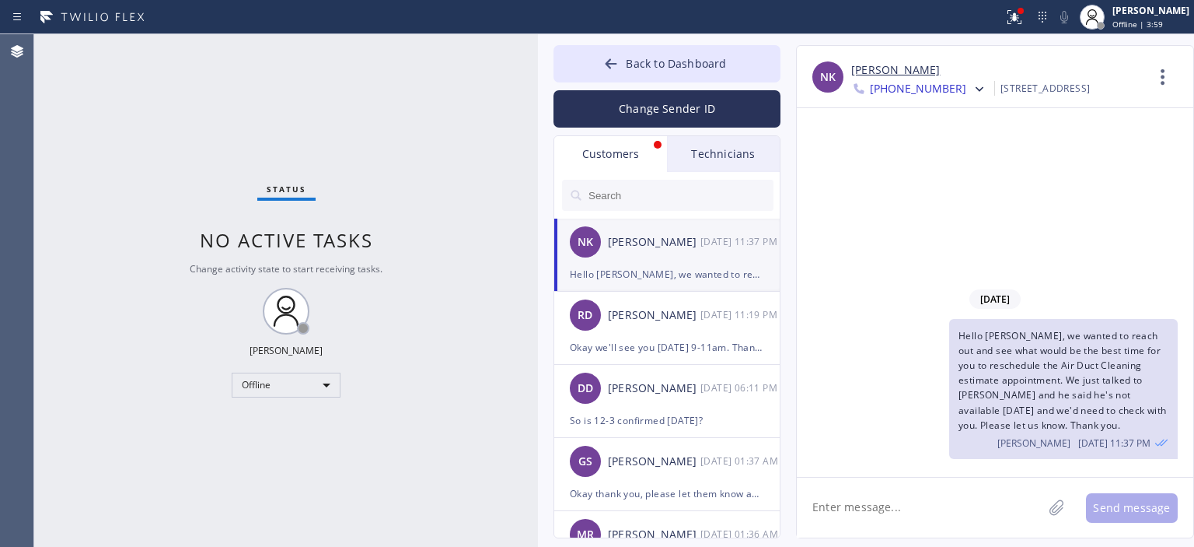
scroll to position [0, 0]
click at [592, 67] on button "Back to Dashboard" at bounding box center [667, 63] width 227 height 37
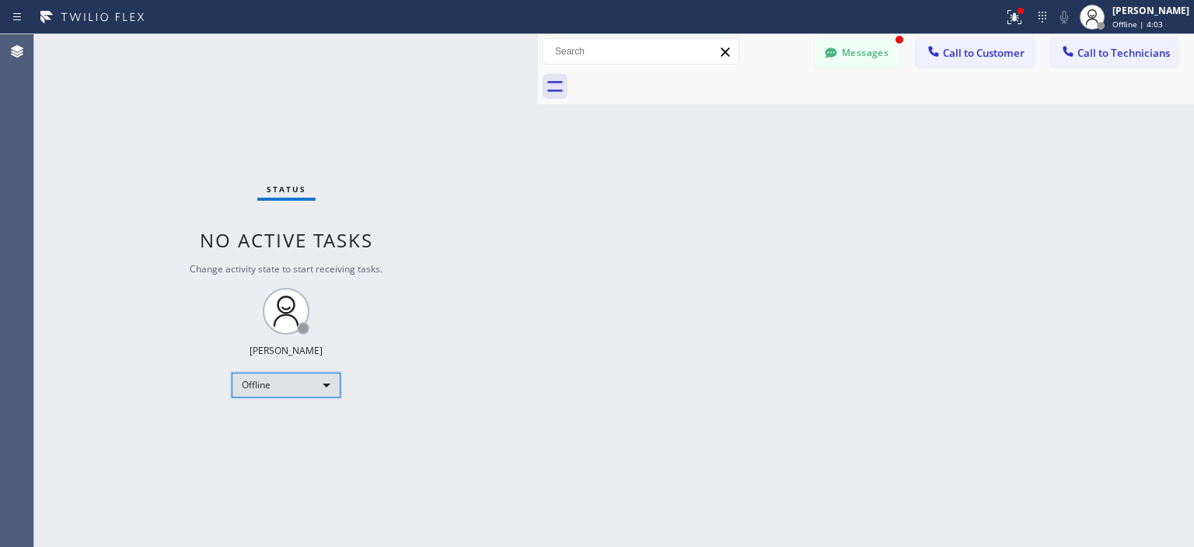
click at [309, 388] on div "Offline" at bounding box center [286, 384] width 109 height 25
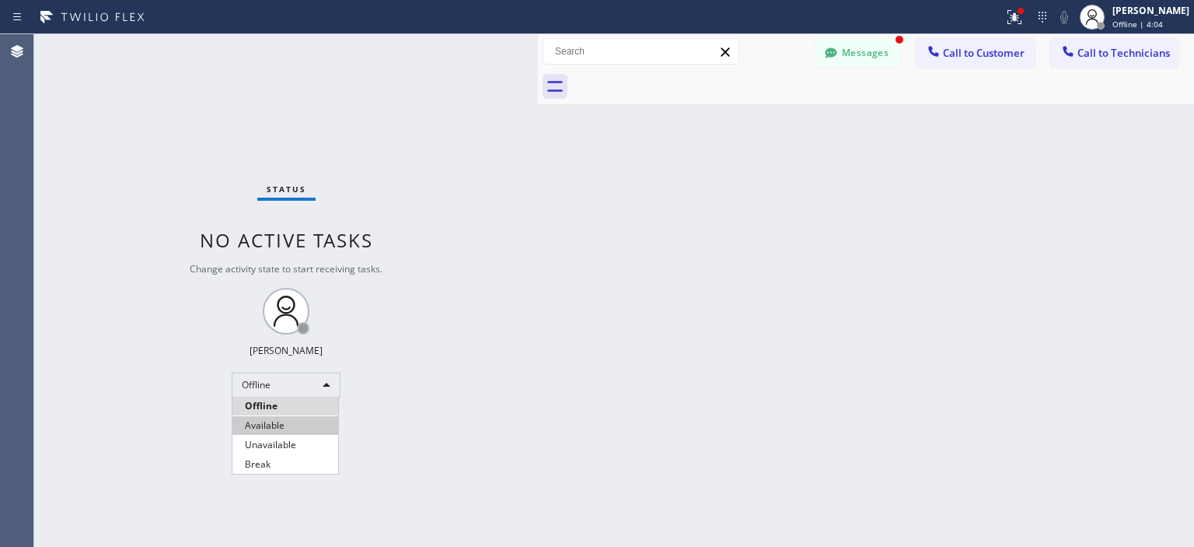
click at [302, 417] on li "Available" at bounding box center [285, 425] width 106 height 19
click at [844, 52] on button "Messages" at bounding box center [858, 53] width 86 height 30
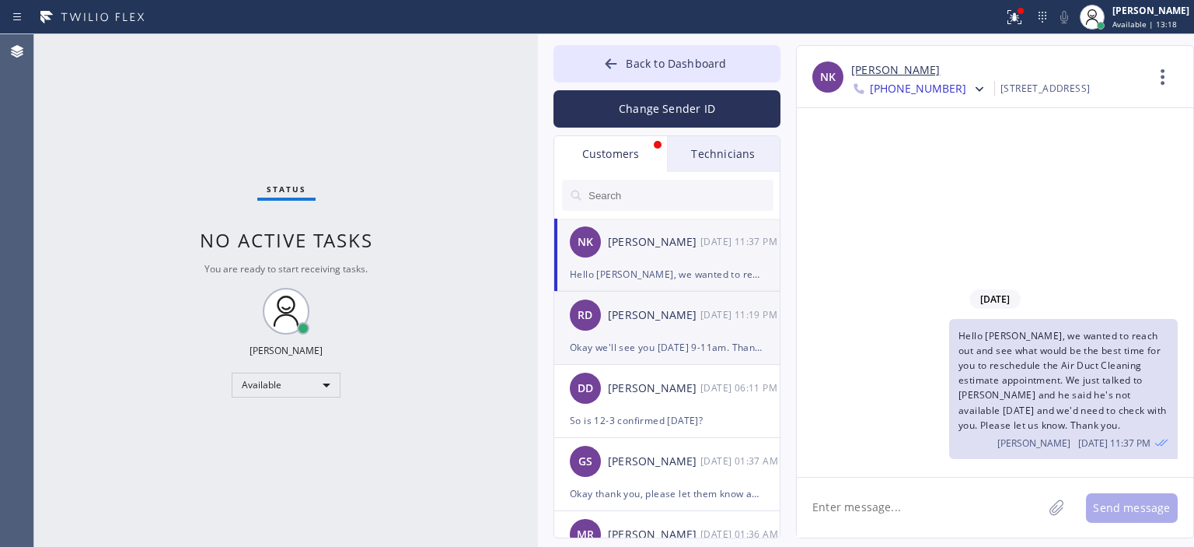
click at [675, 334] on div "RD [PERSON_NAME] [DATE] 11:19 PM" at bounding box center [667, 315] width 227 height 47
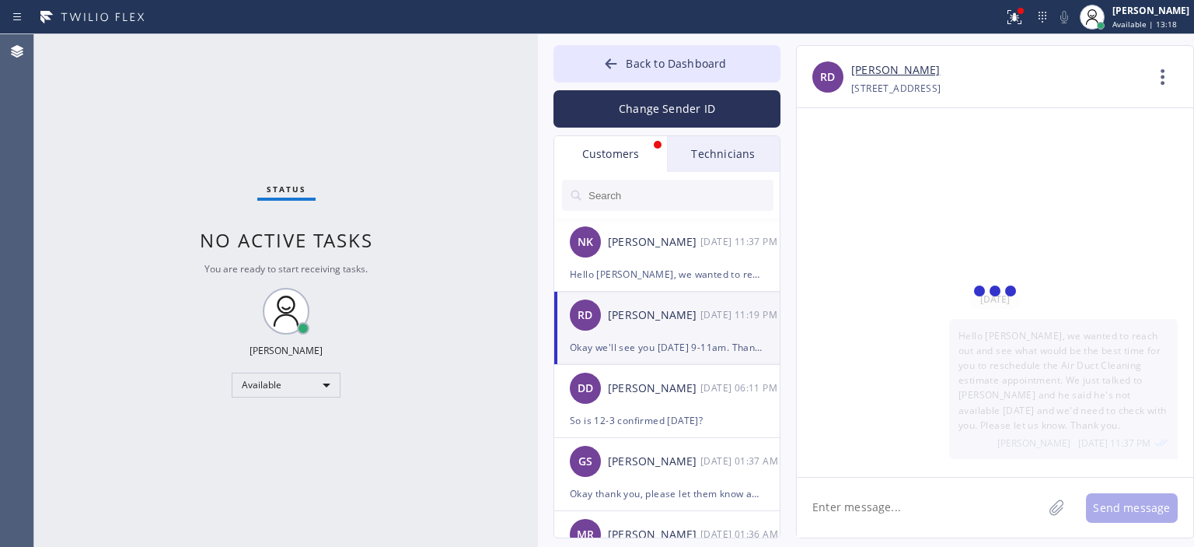
scroll to position [170, 0]
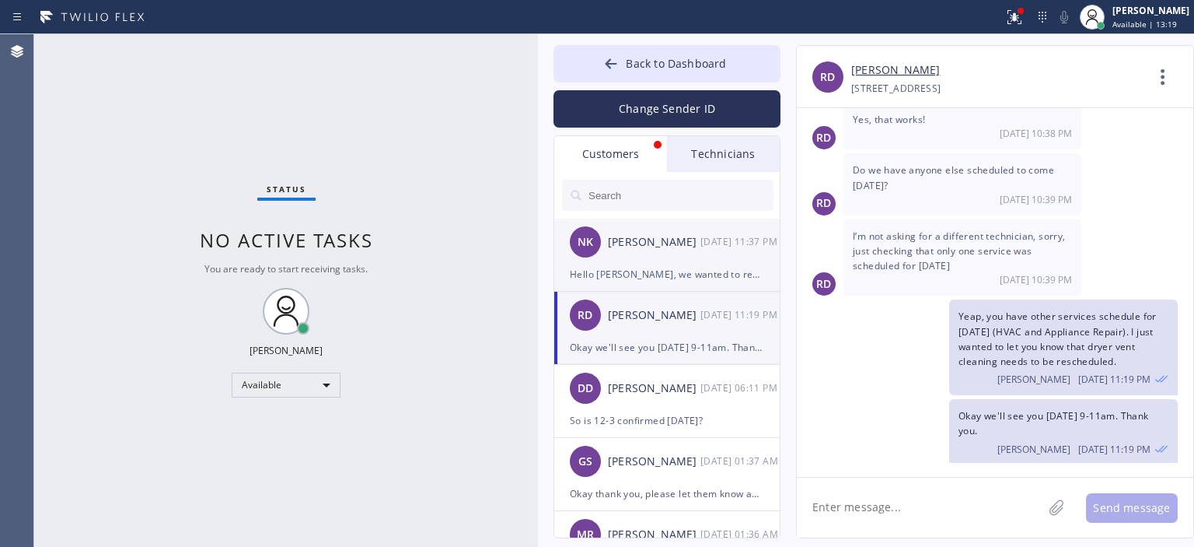
click at [718, 263] on div "[PERSON_NAME] [DATE] 11:37 PM" at bounding box center [667, 241] width 227 height 47
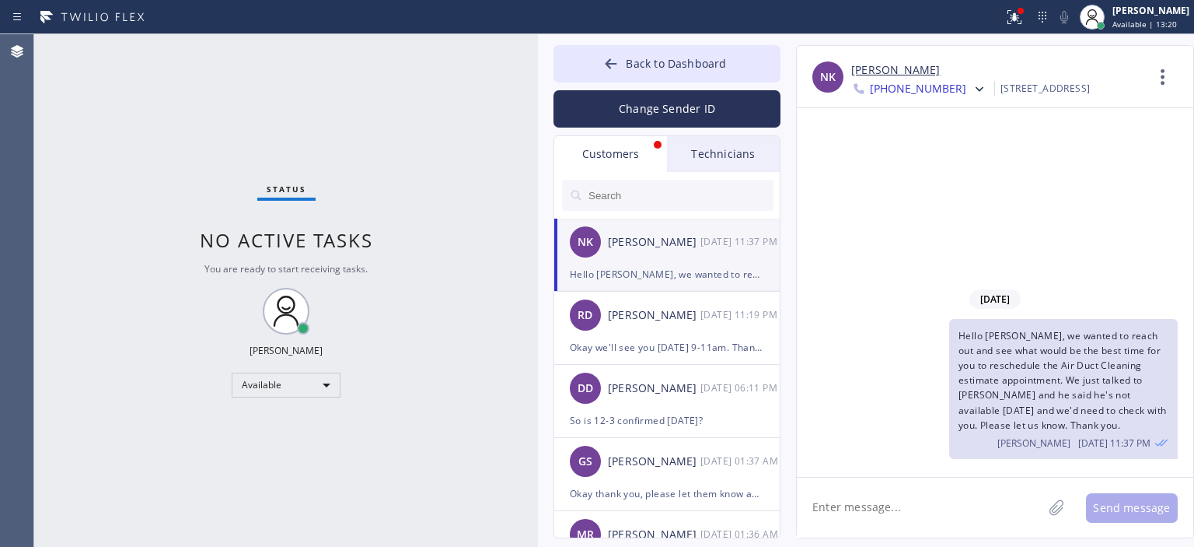
scroll to position [84, 0]
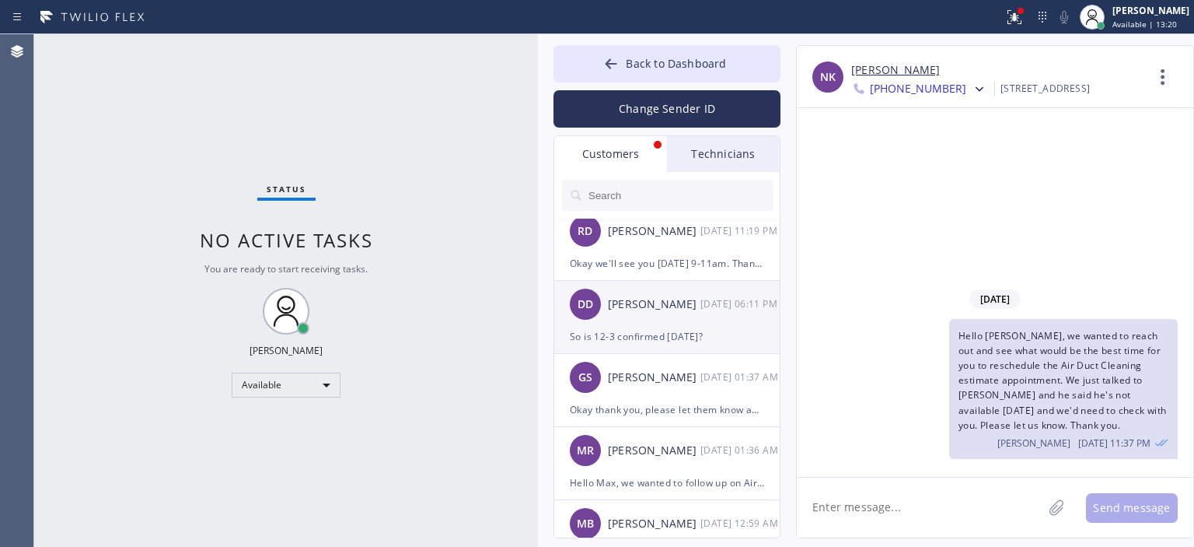
click at [711, 323] on div "DD [PERSON_NAME] [DATE] 06:11 PM" at bounding box center [667, 304] width 227 height 47
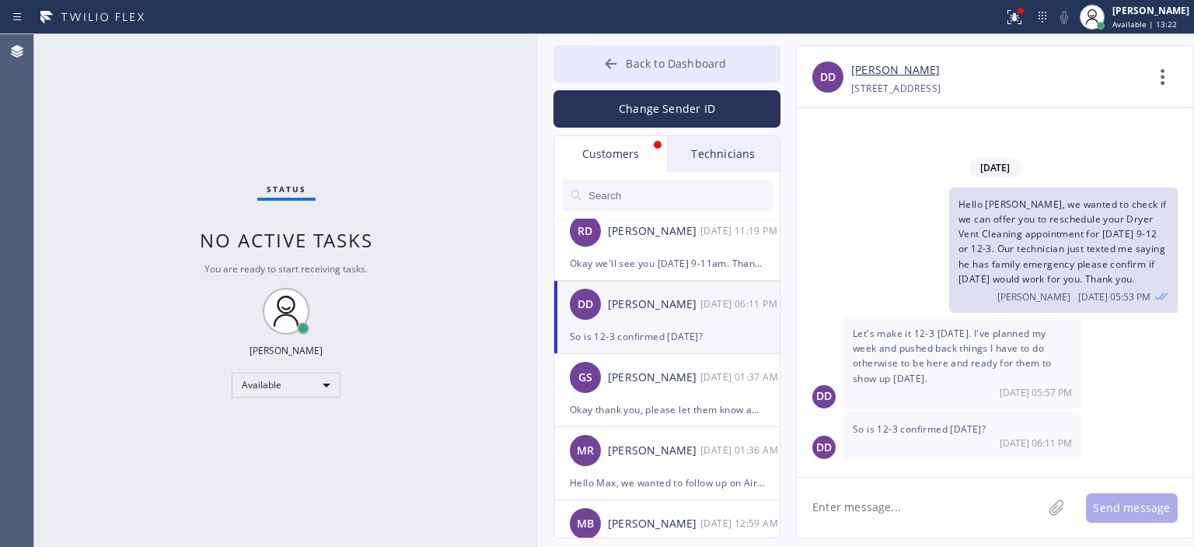
click at [627, 72] on button "Back to Dashboard" at bounding box center [667, 63] width 227 height 37
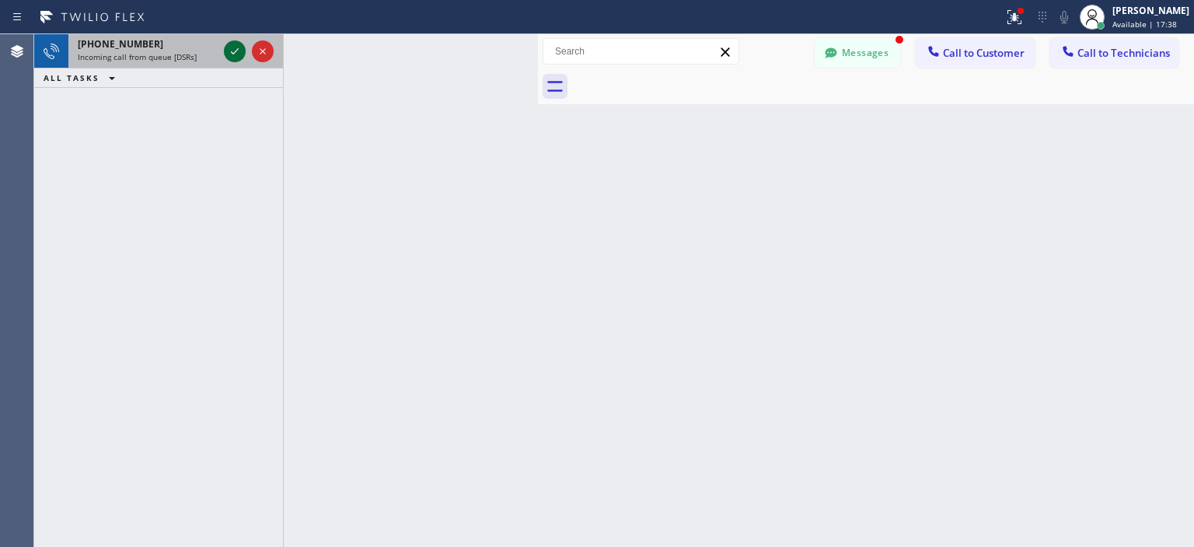
click at [233, 52] on icon at bounding box center [234, 51] width 19 height 19
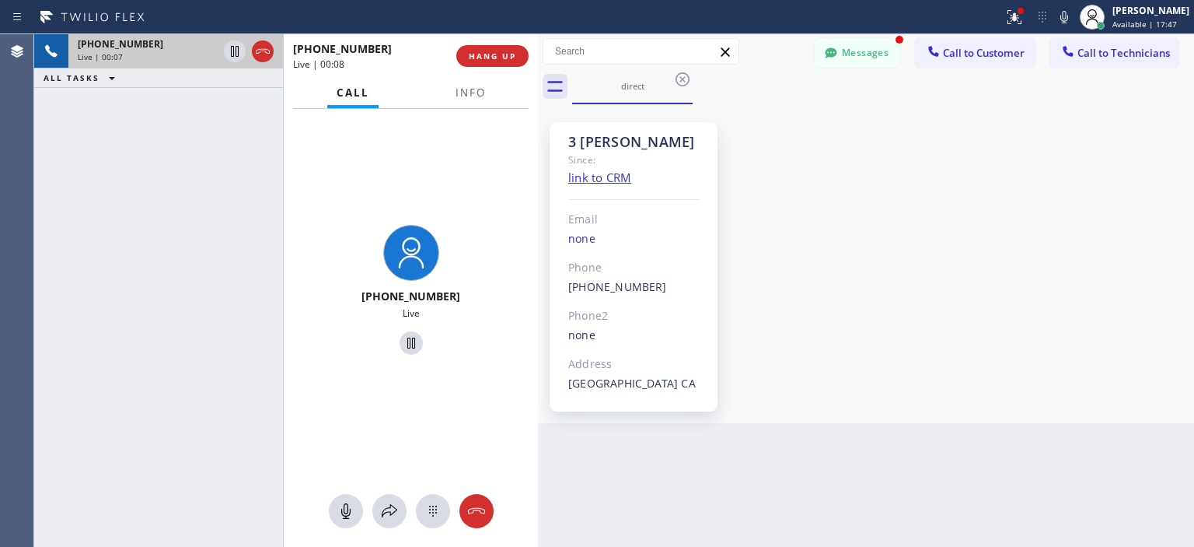
click at [59, 173] on div "[PHONE_NUMBER] Live | 00:07 ALL TASKS ALL TASKS ACTIVE TASKS TASKS IN WRAP UP" at bounding box center [158, 290] width 249 height 512
click at [504, 61] on button "HANG UP" at bounding box center [492, 56] width 72 height 22
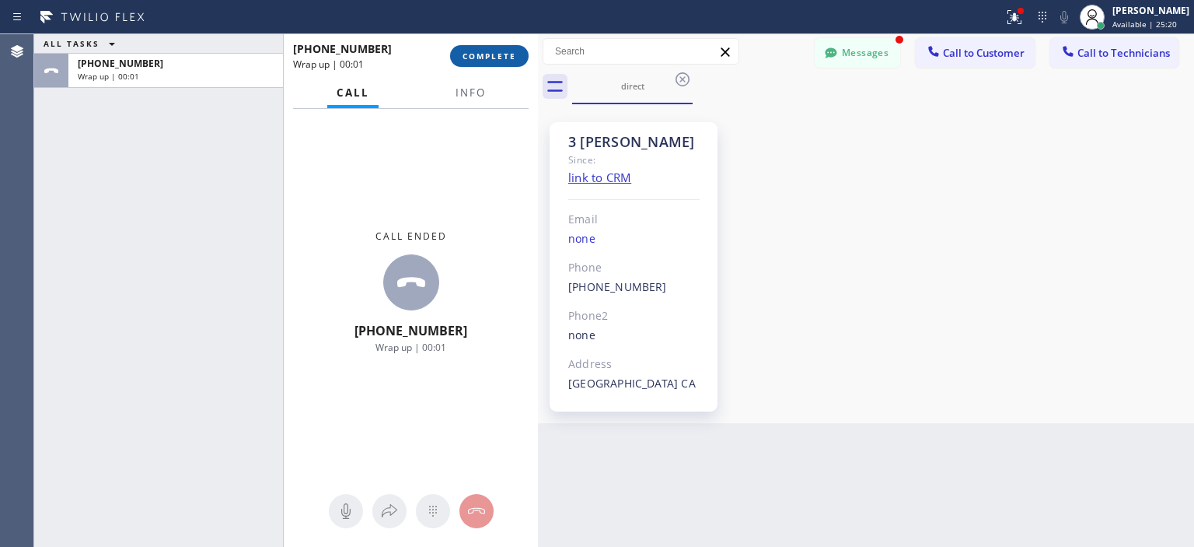
click at [479, 61] on span "COMPLETE" at bounding box center [490, 56] width 54 height 11
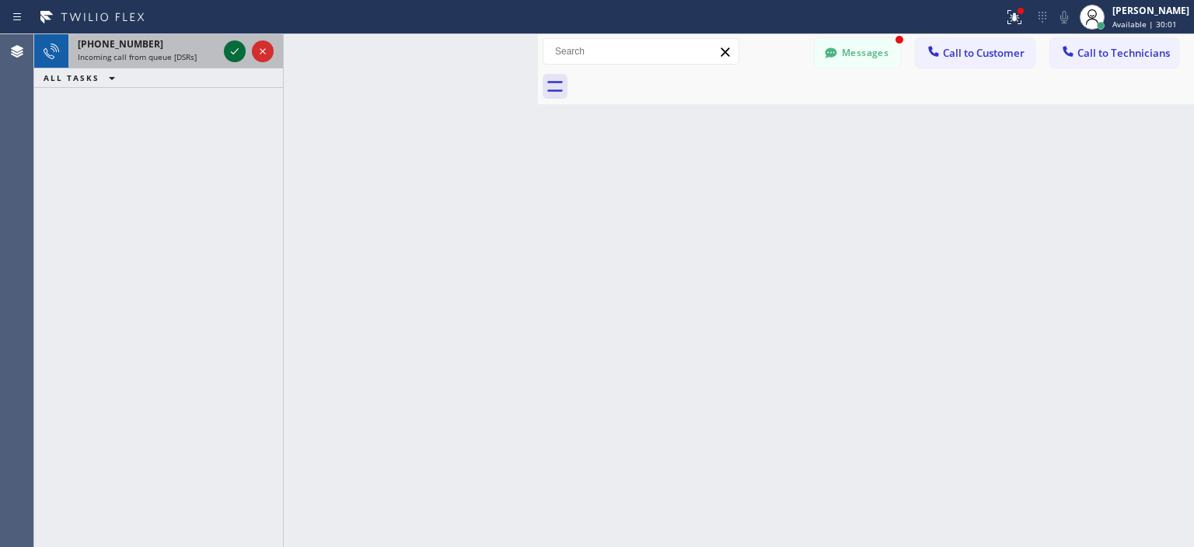
click at [230, 58] on icon at bounding box center [234, 51] width 19 height 19
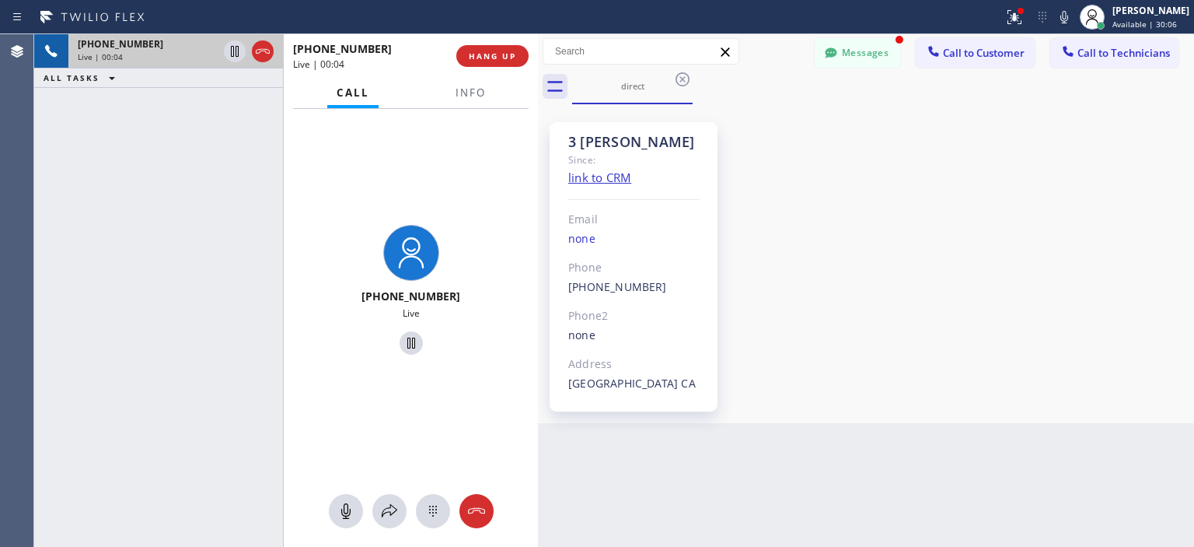
click at [58, 248] on div "[PHONE_NUMBER] Live | 00:04 ALL TASKS ALL TASKS ACTIVE TASKS TASKS IN WRAP UP" at bounding box center [158, 290] width 249 height 512
click at [68, 195] on div "[PHONE_NUMBER] Live | 01:44 ALL TASKS ALL TASKS ACTIVE TASKS TASKS IN WRAP UP" at bounding box center [158, 290] width 249 height 512
click at [476, 503] on icon at bounding box center [476, 511] width 19 height 19
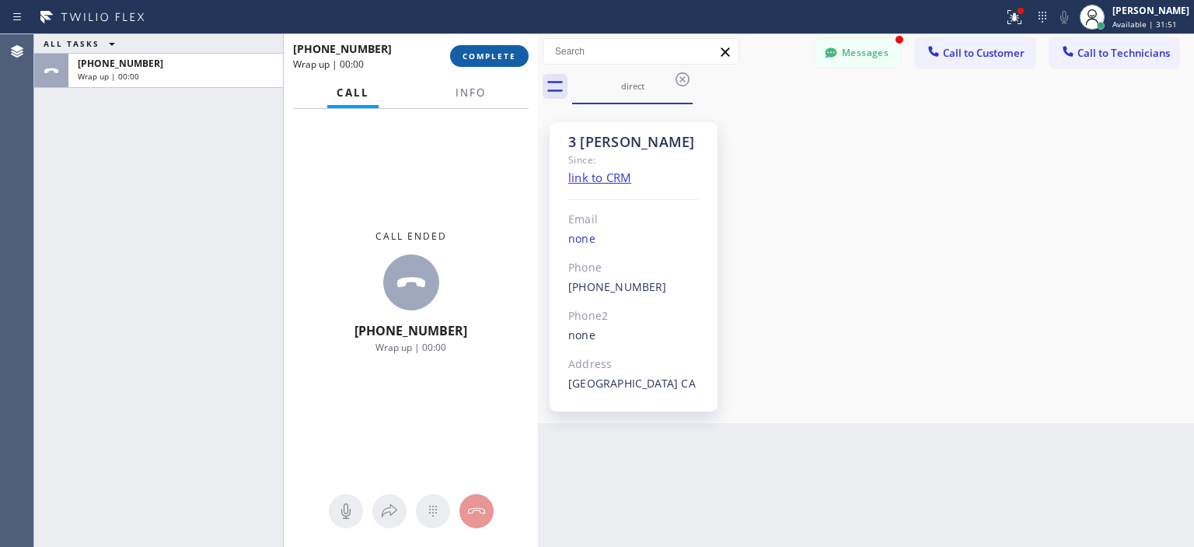
click at [487, 62] on button "COMPLETE" at bounding box center [489, 56] width 79 height 22
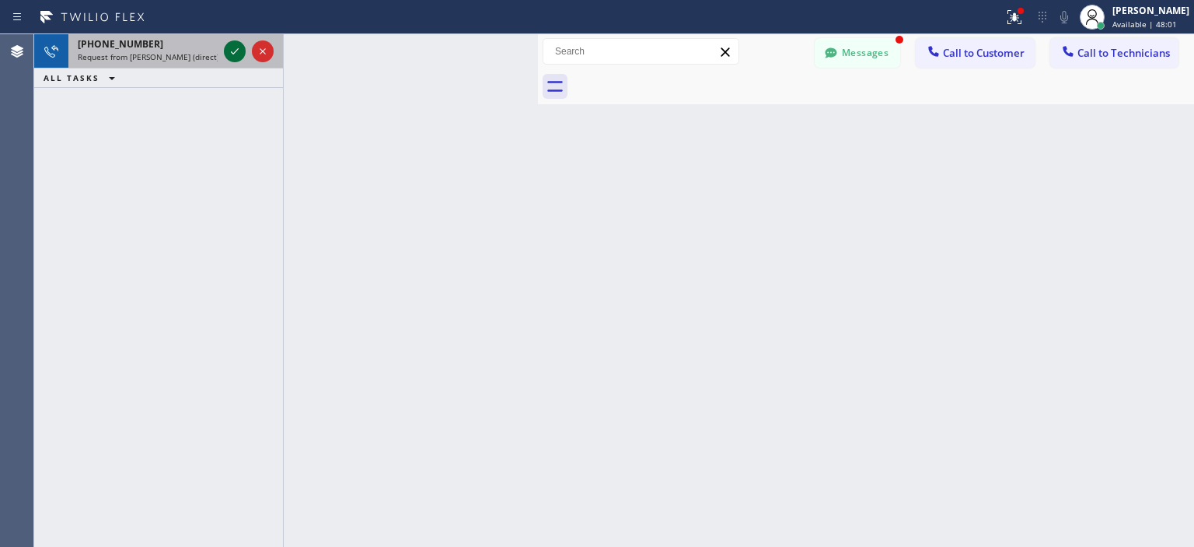
click at [232, 52] on icon at bounding box center [234, 51] width 19 height 19
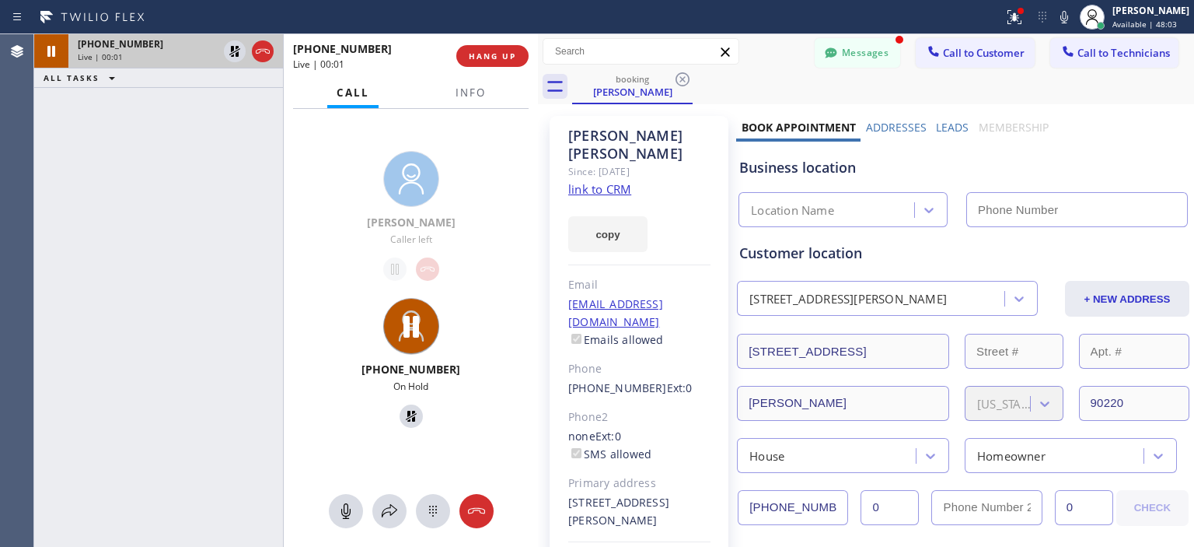
type input "[PHONE_NUMBER]"
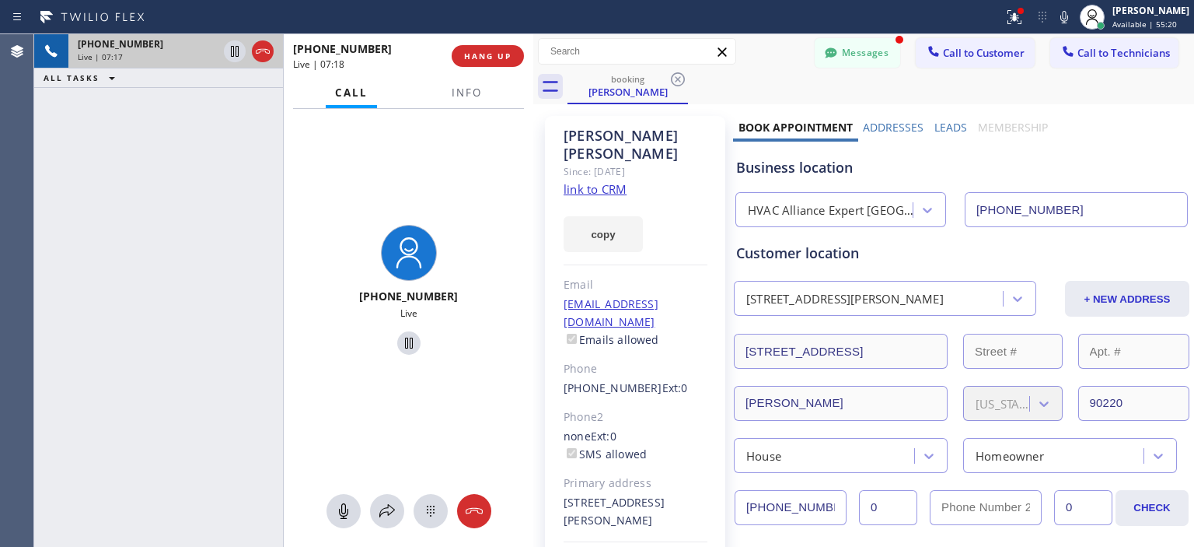
click at [533, 61] on div at bounding box center [533, 290] width 0 height 512
click at [280, 72] on div at bounding box center [280, 290] width 1 height 512
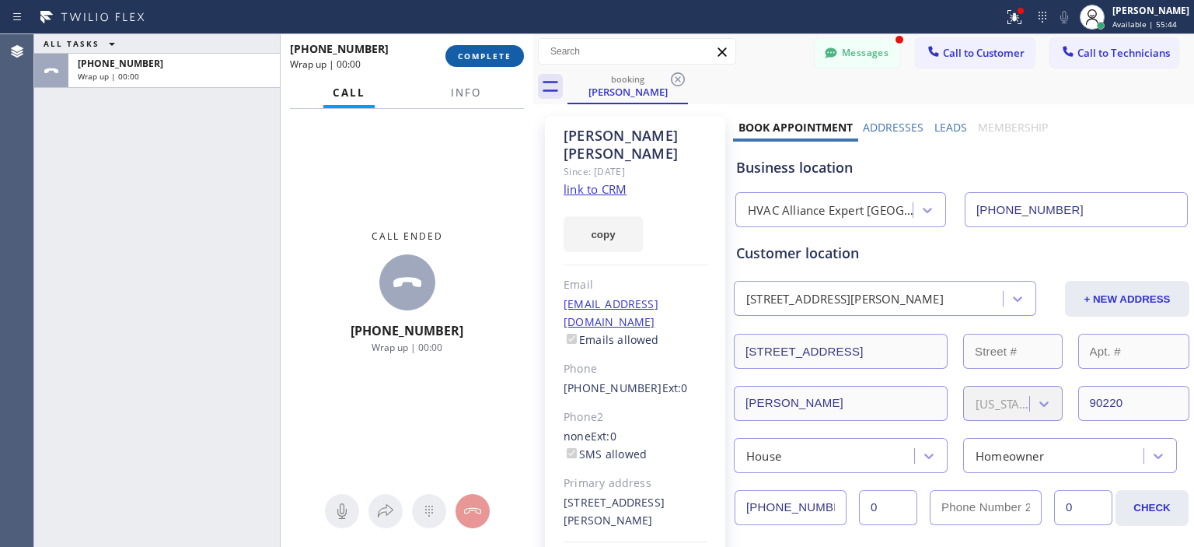
click at [488, 55] on span "COMPLETE" at bounding box center [485, 56] width 54 height 11
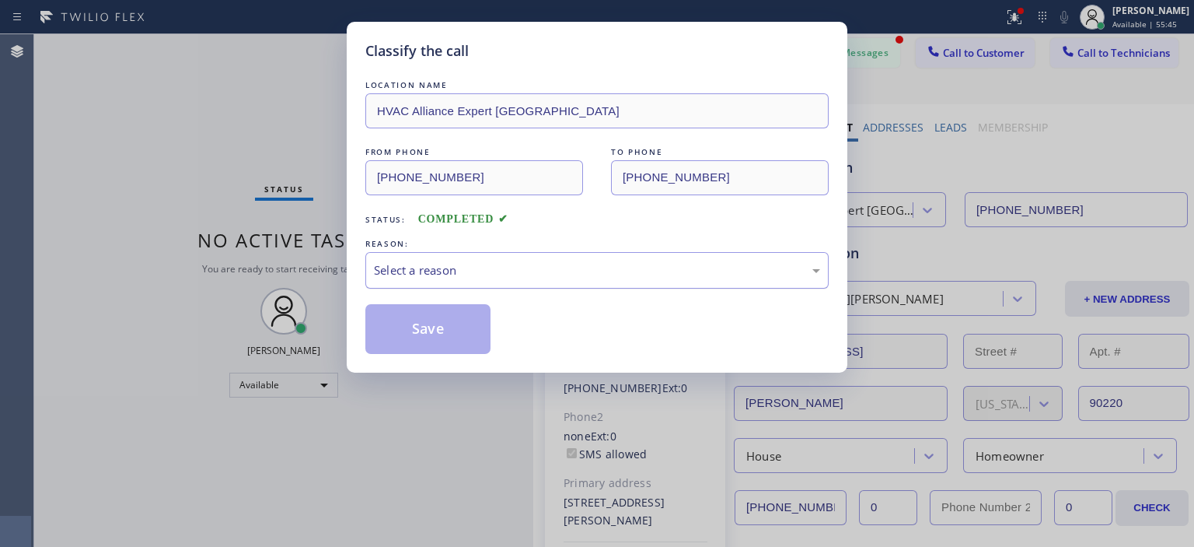
click at [507, 282] on div "Select a reason" at bounding box center [596, 270] width 463 height 37
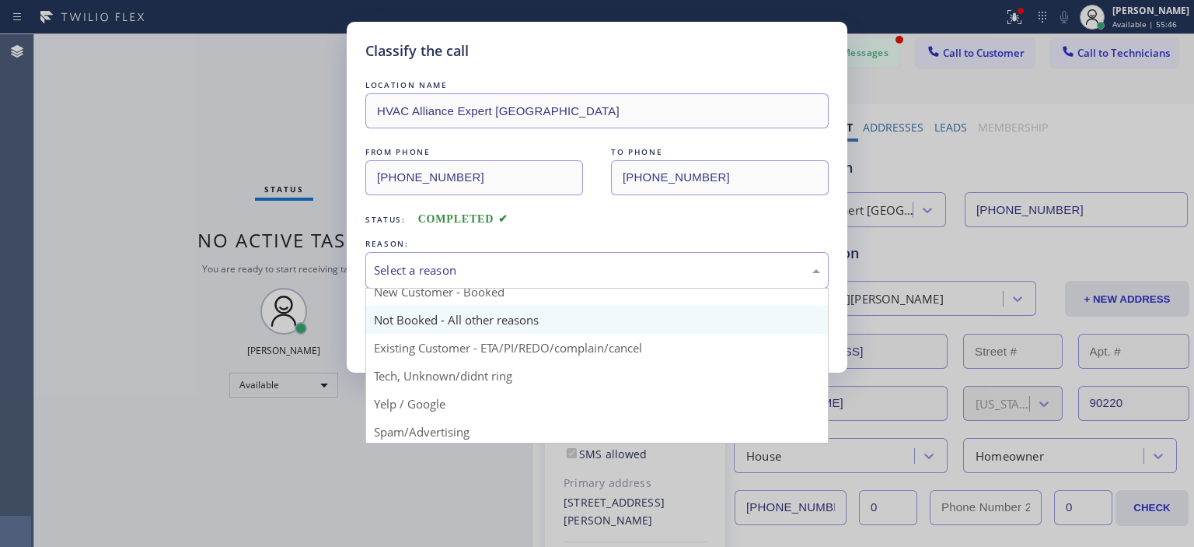
scroll to position [9, 0]
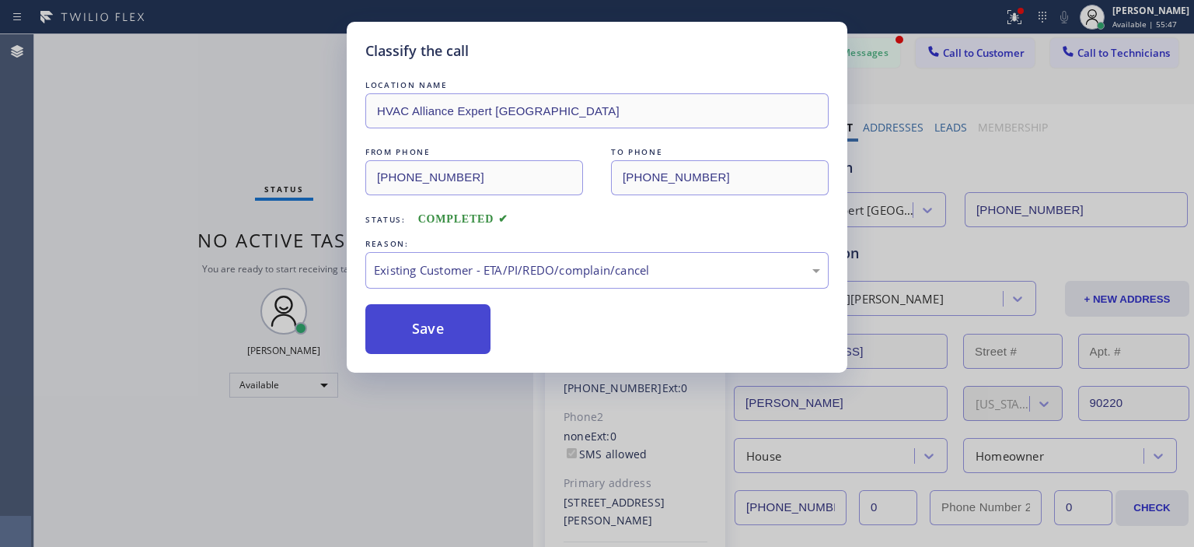
click at [453, 332] on button "Save" at bounding box center [427, 329] width 125 height 50
